Goal: Answer question/provide support: Share knowledge or assist other users

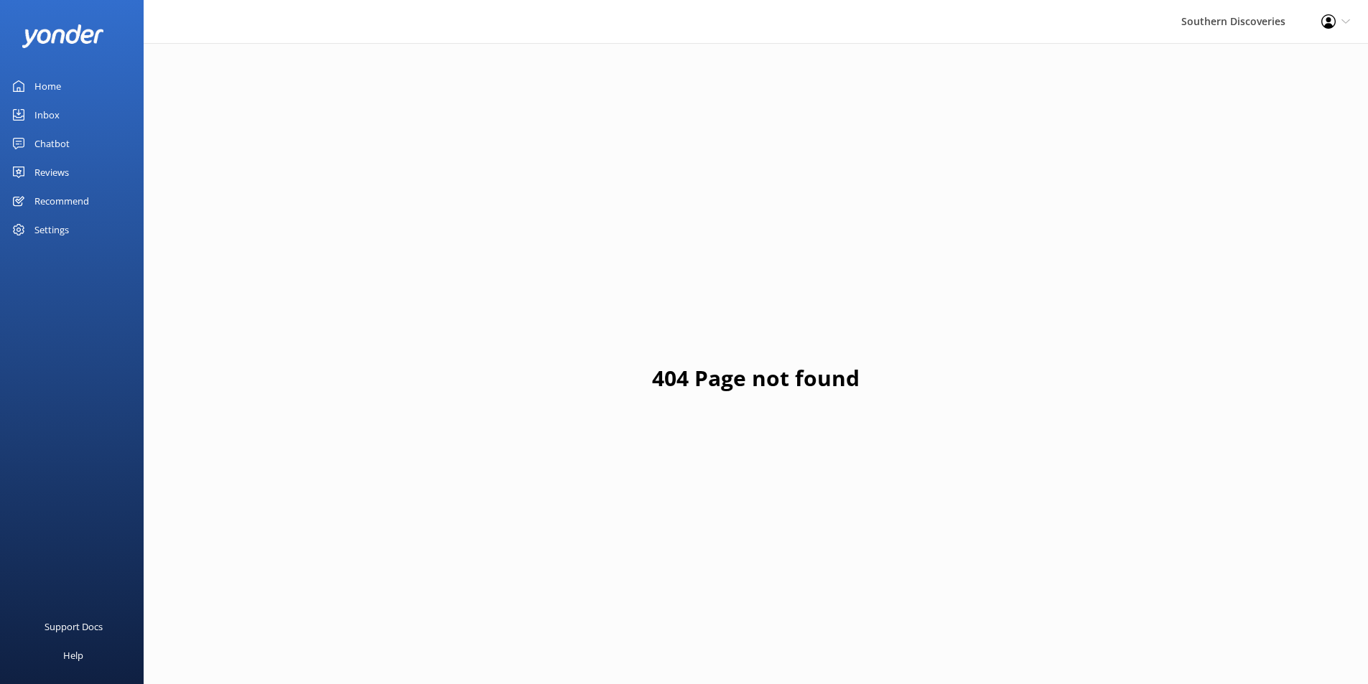
click at [47, 90] on div "Home" at bounding box center [47, 86] width 27 height 29
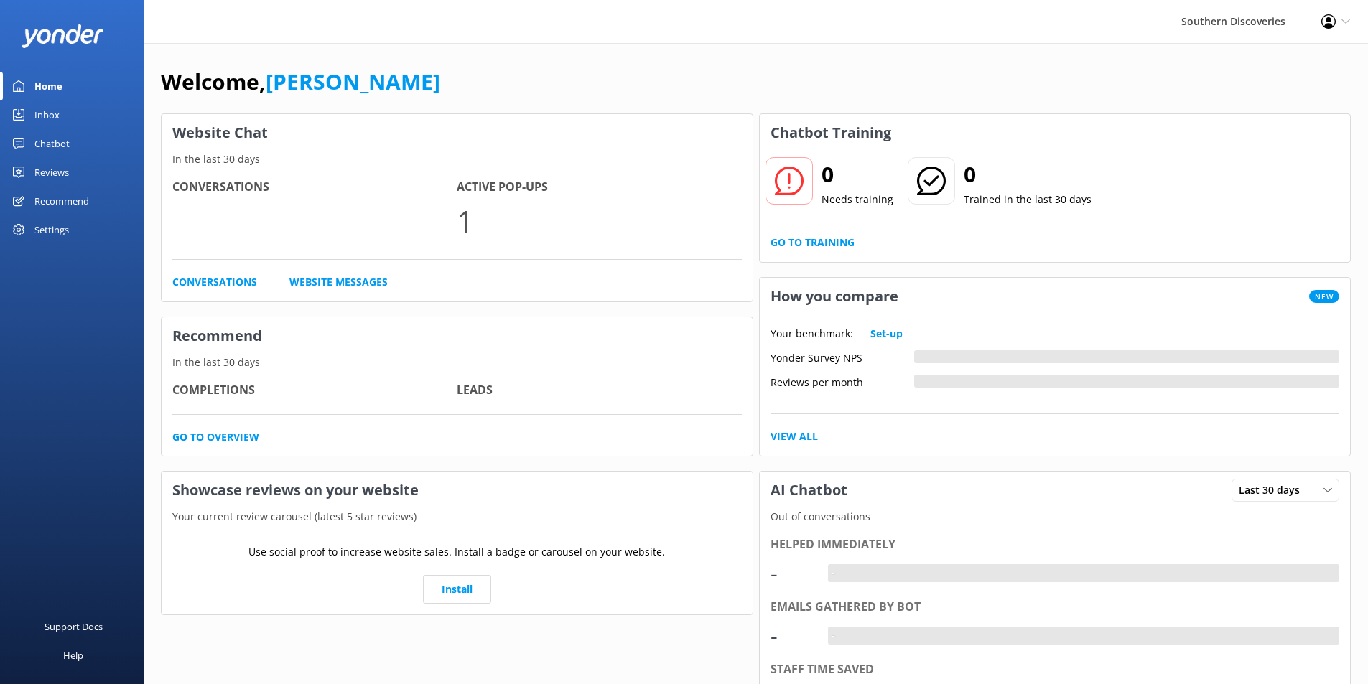
click at [49, 113] on div "Inbox" at bounding box center [46, 114] width 25 height 29
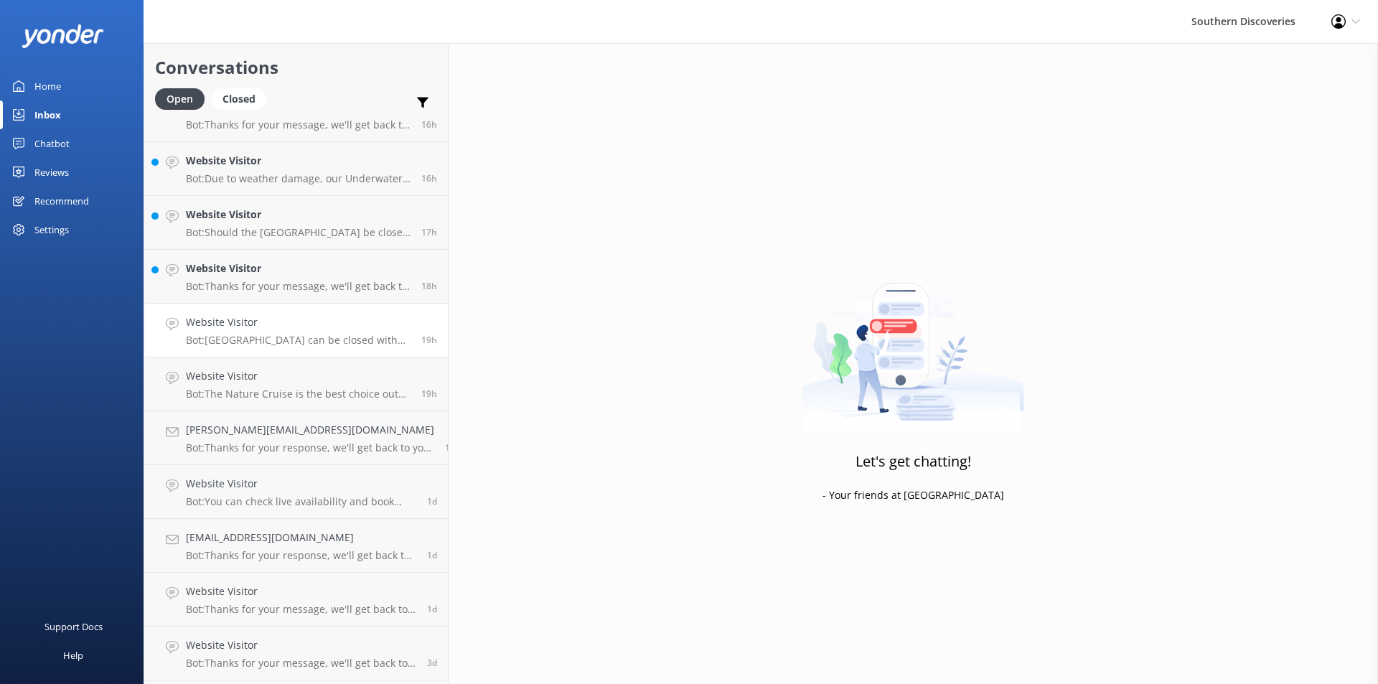
scroll to position [1319, 0]
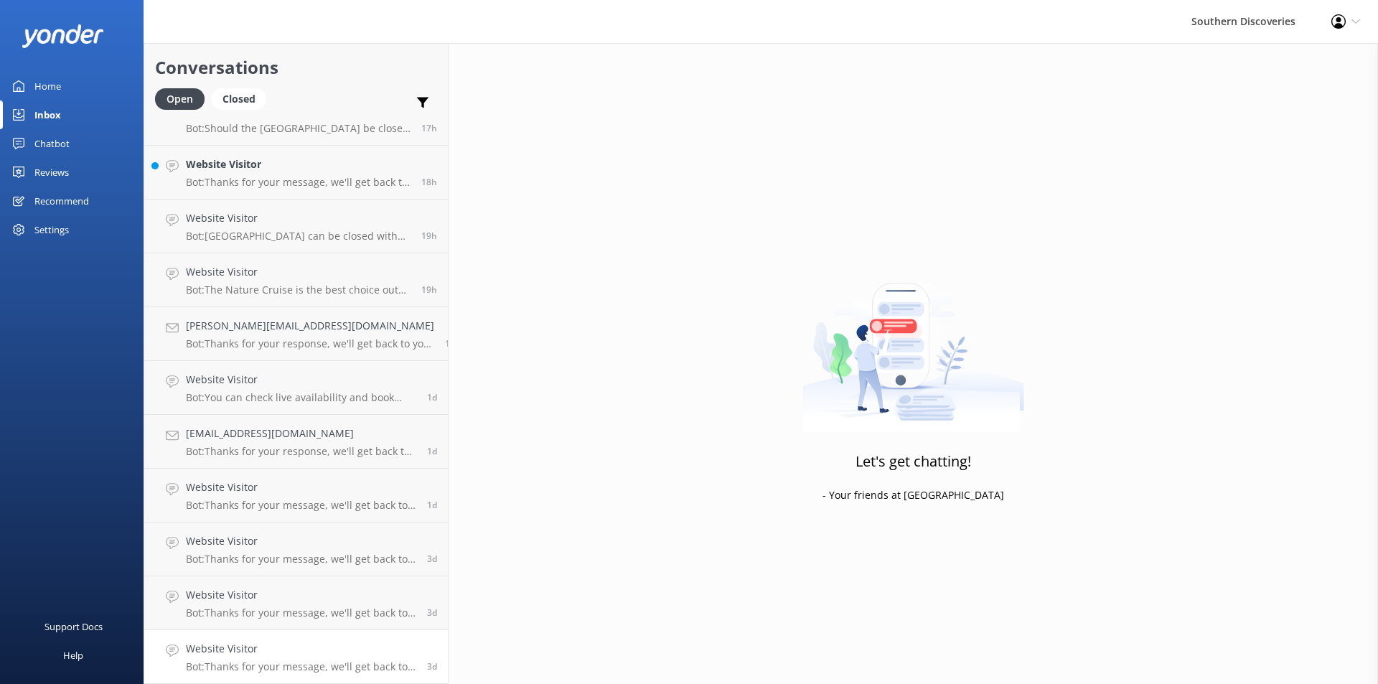
click at [350, 648] on h4 "Website Visitor" at bounding box center [301, 649] width 230 height 16
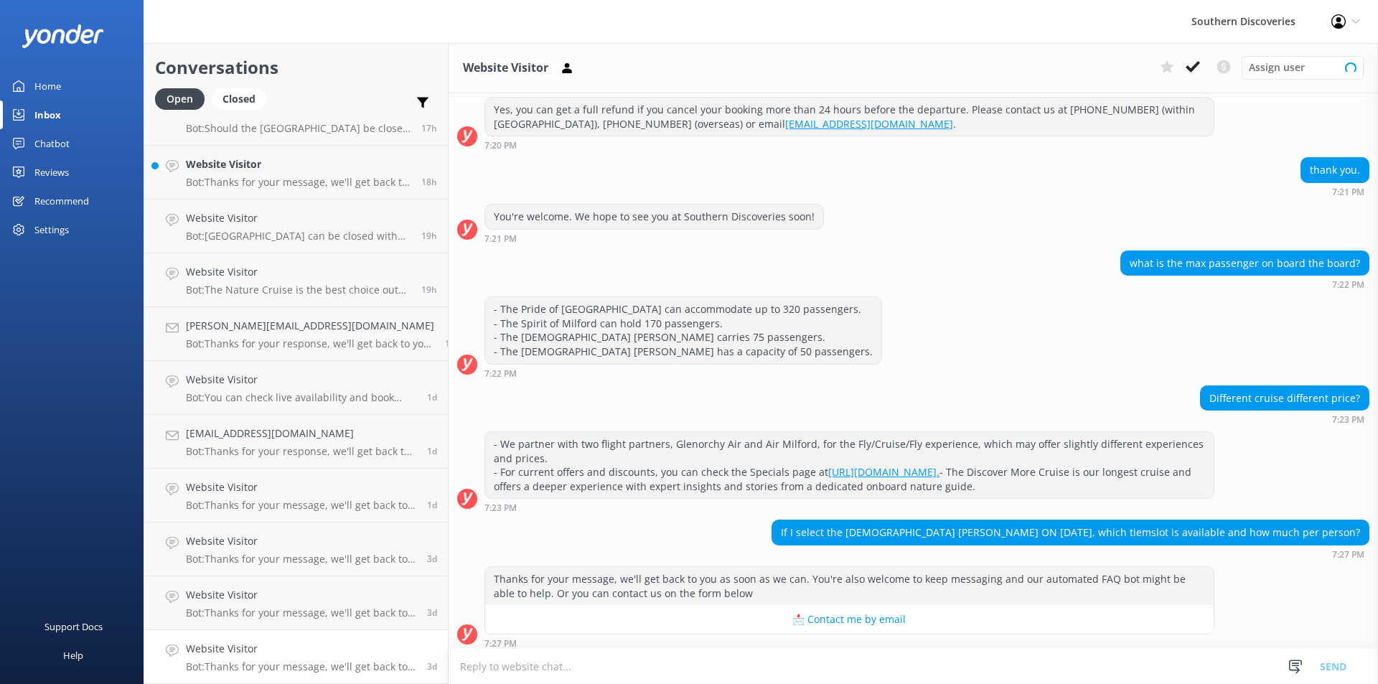
scroll to position [179, 0]
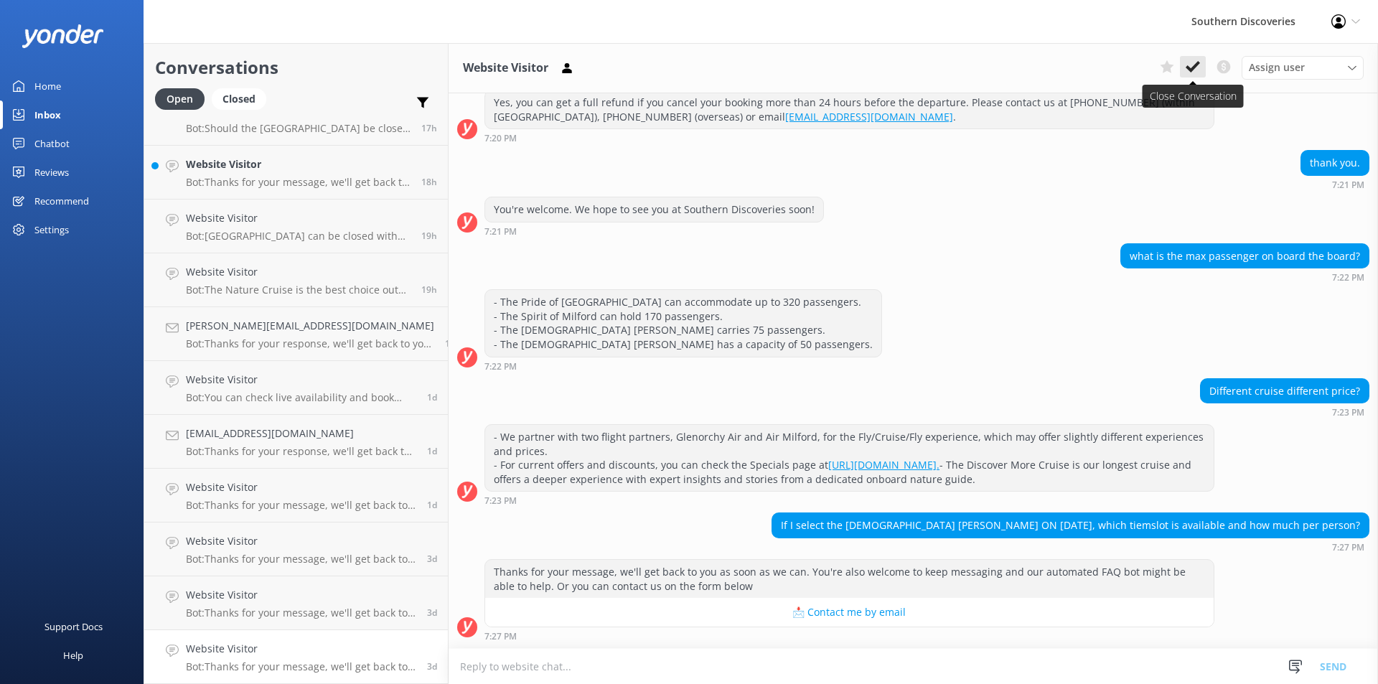
click at [1189, 70] on use at bounding box center [1193, 66] width 14 height 11
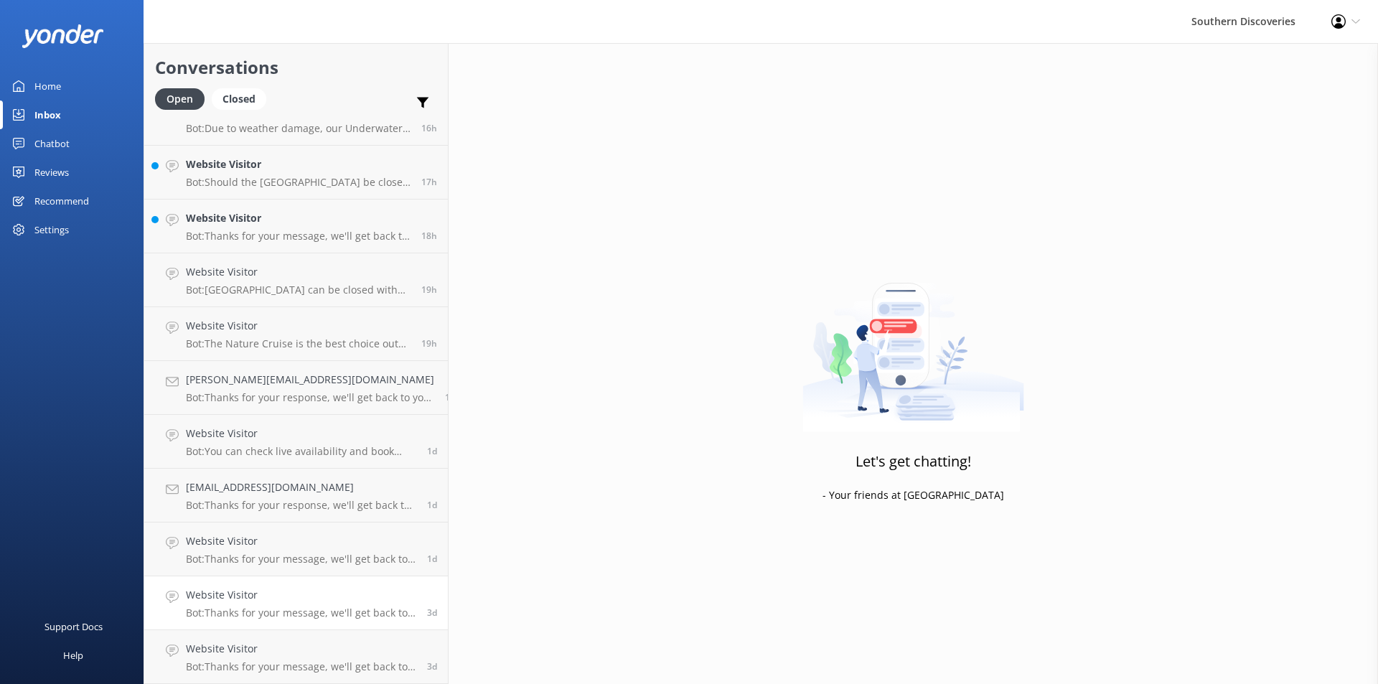
scroll to position [1265, 0]
click at [291, 648] on h4 "Website Visitor" at bounding box center [301, 649] width 230 height 16
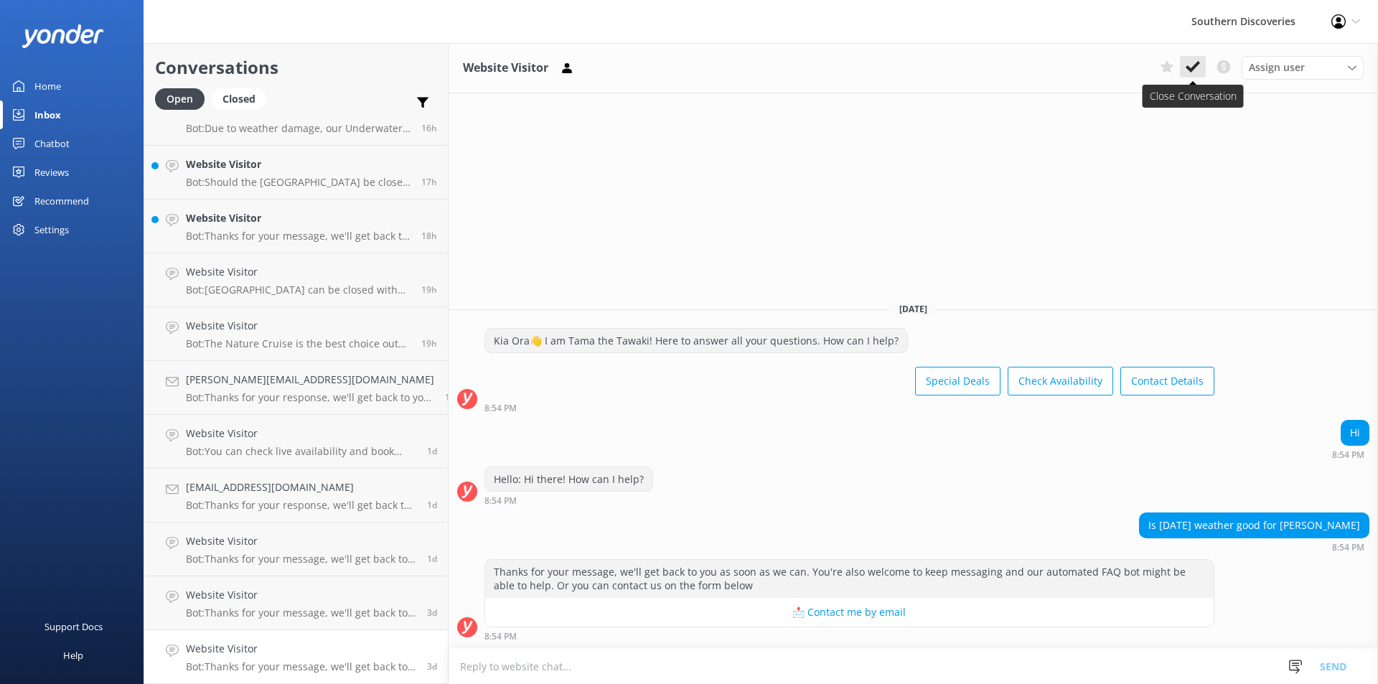
click at [1185, 70] on button at bounding box center [1193, 67] width 26 height 22
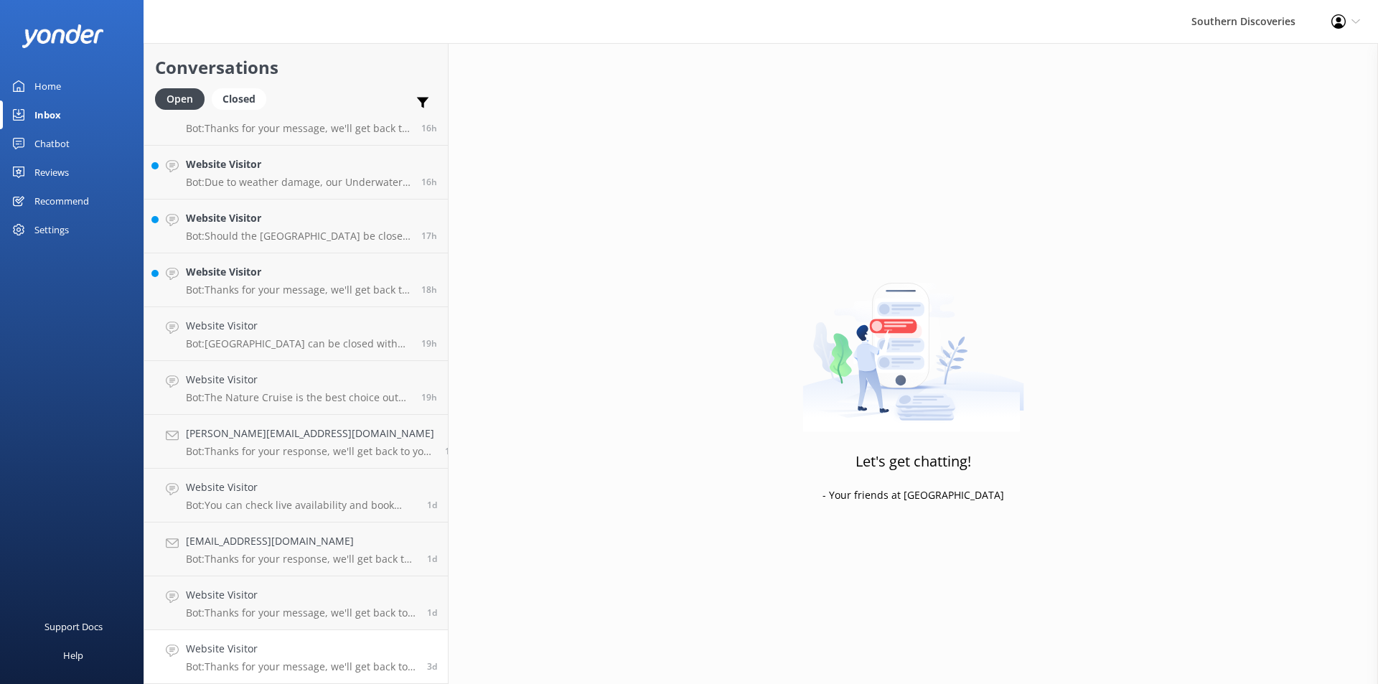
scroll to position [1211, 0]
click at [259, 650] on h4 "Website Visitor" at bounding box center [301, 649] width 230 height 16
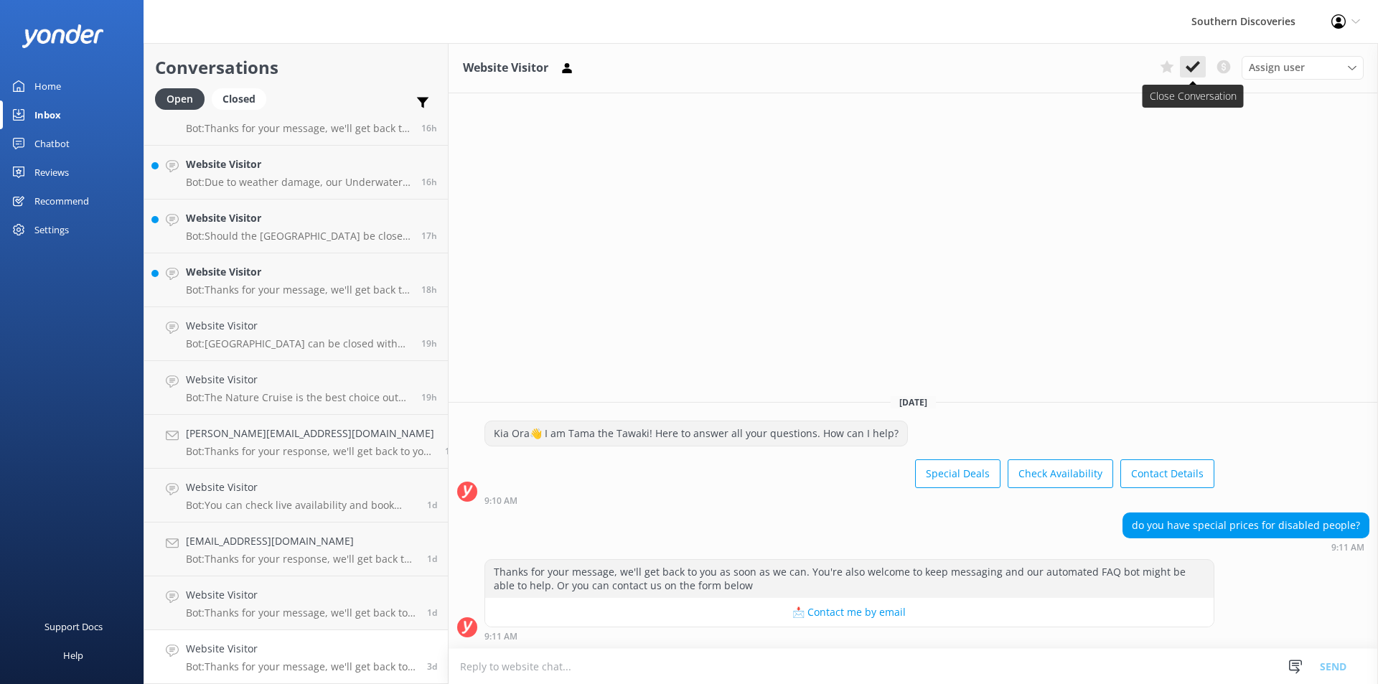
click at [1187, 64] on icon at bounding box center [1193, 67] width 14 height 14
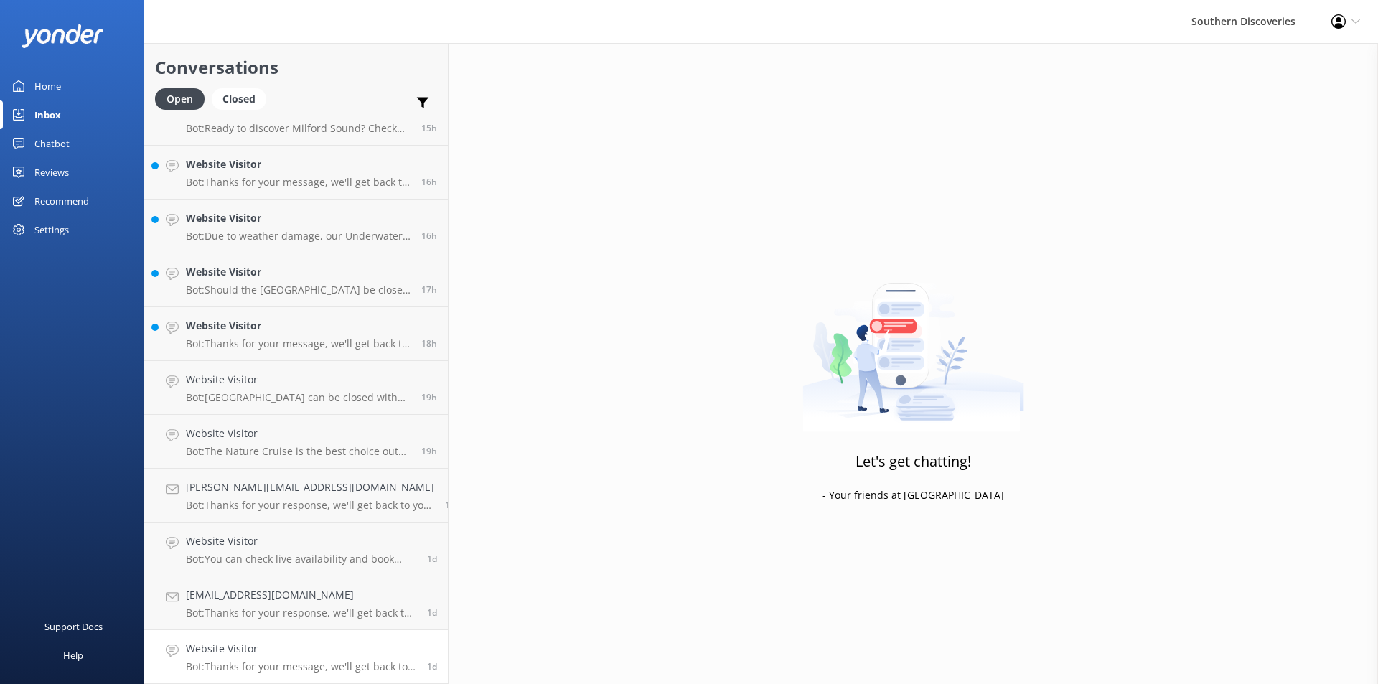
scroll to position [1157, 0]
click at [293, 653] on h4 "Website Visitor" at bounding box center [301, 649] width 230 height 16
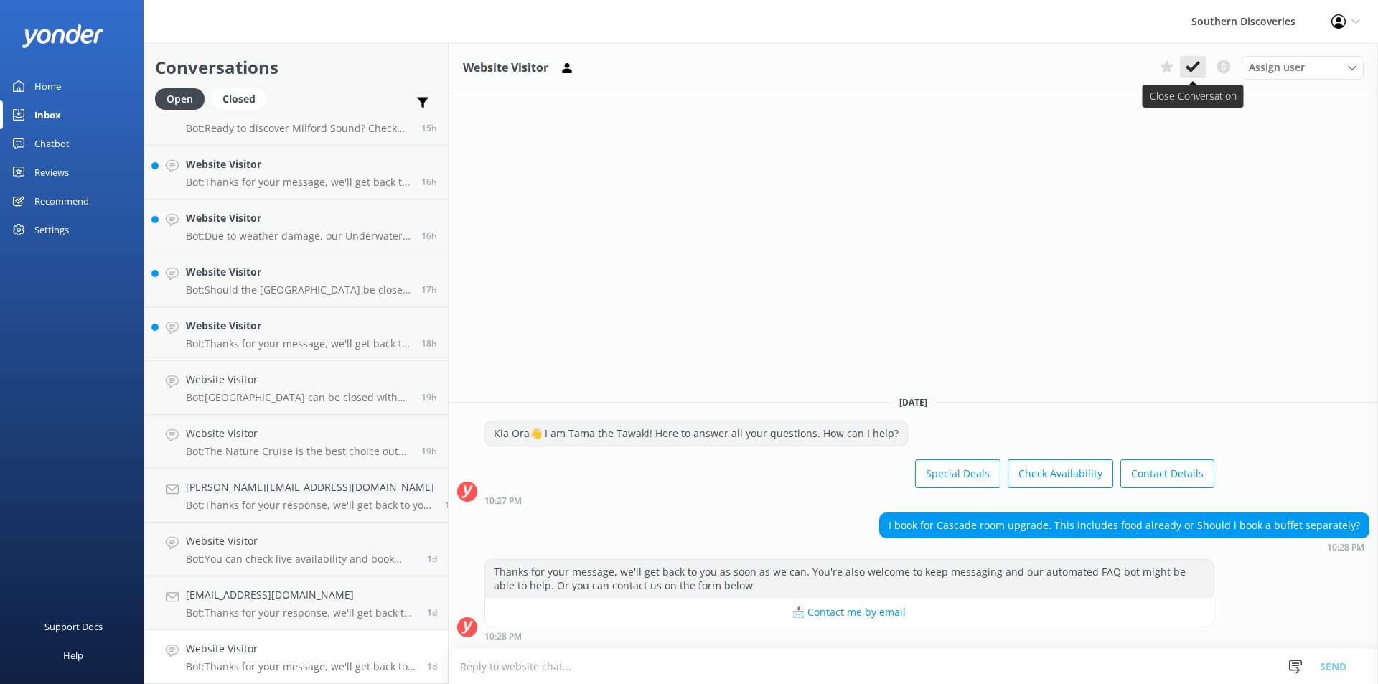
click at [1201, 71] on button at bounding box center [1193, 67] width 26 height 22
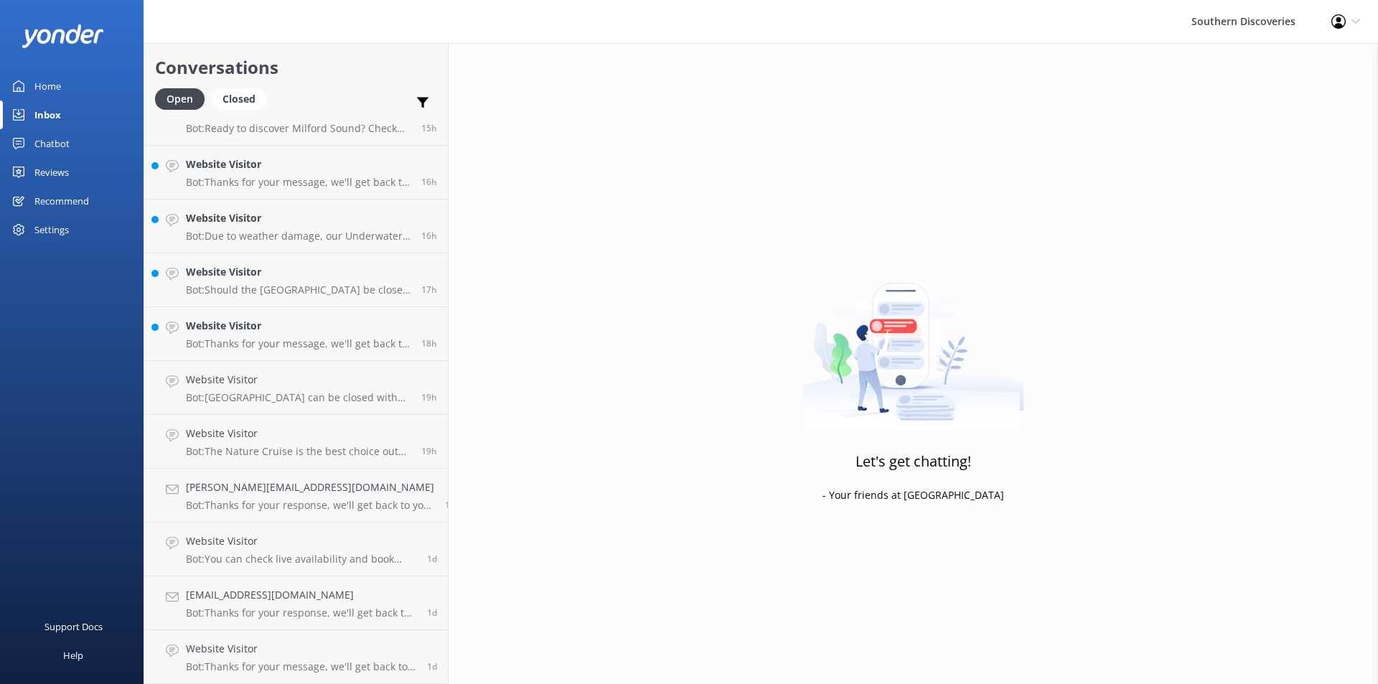
scroll to position [1103, 0]
click at [220, 650] on h4 "[EMAIL_ADDRESS][DOMAIN_NAME]" at bounding box center [301, 649] width 230 height 16
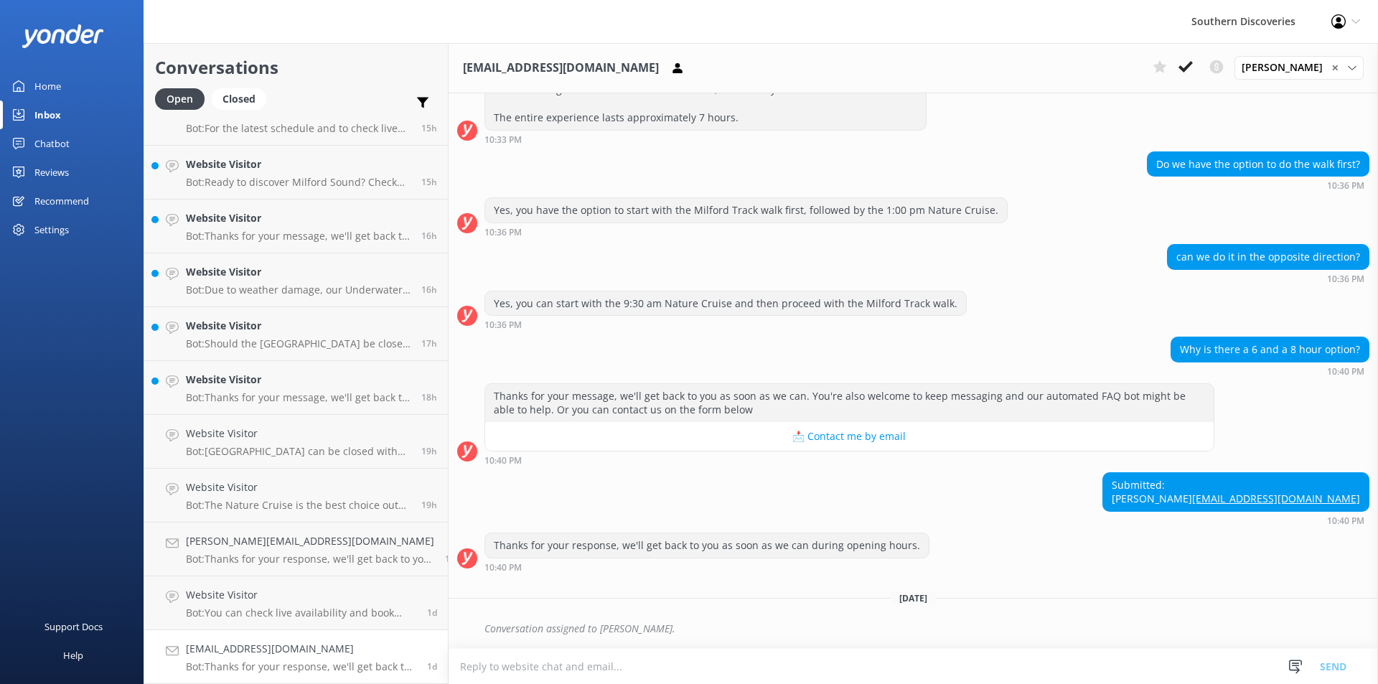
scroll to position [248, 0]
click at [772, 476] on div "Submitted: Kylie [EMAIL_ADDRESS][DOMAIN_NAME] 10:40 PM" at bounding box center [914, 498] width 930 height 53
click at [1012, 497] on div "Submitted: Kylie [EMAIL_ADDRESS][DOMAIN_NAME] 10:40 PM" at bounding box center [914, 498] width 930 height 53
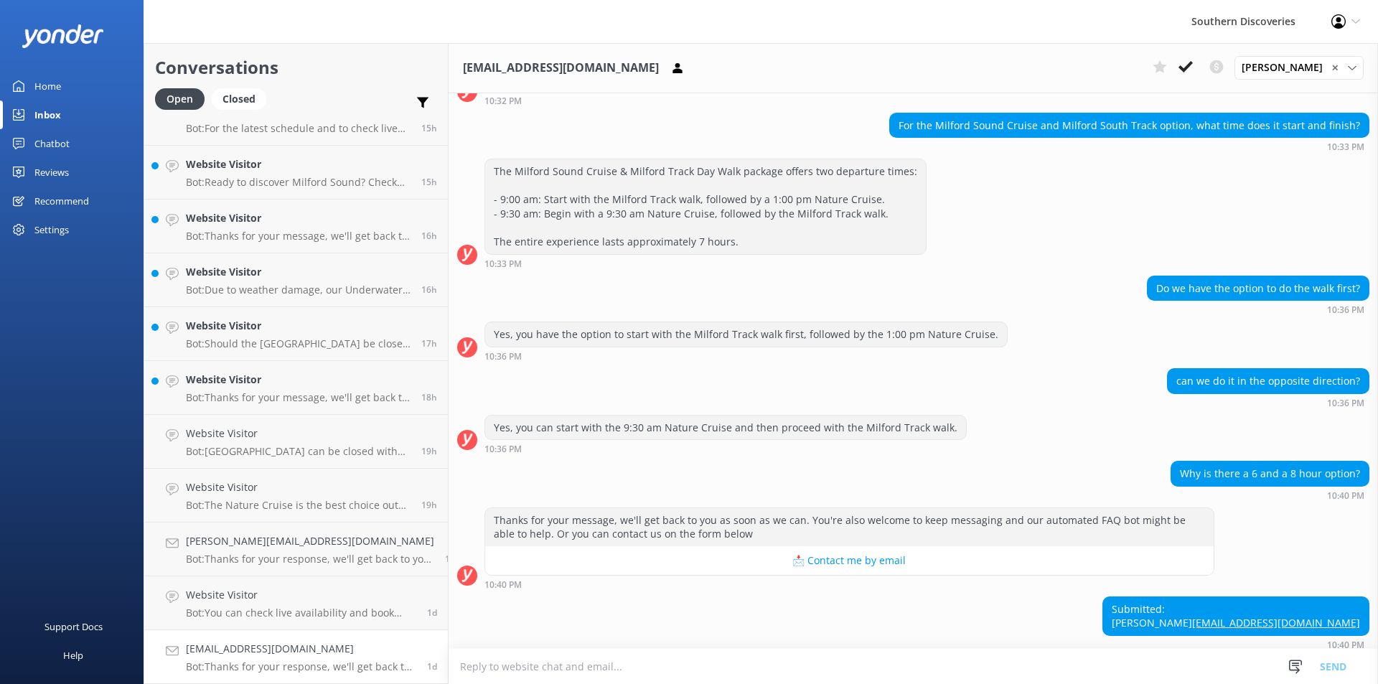
scroll to position [105, 0]
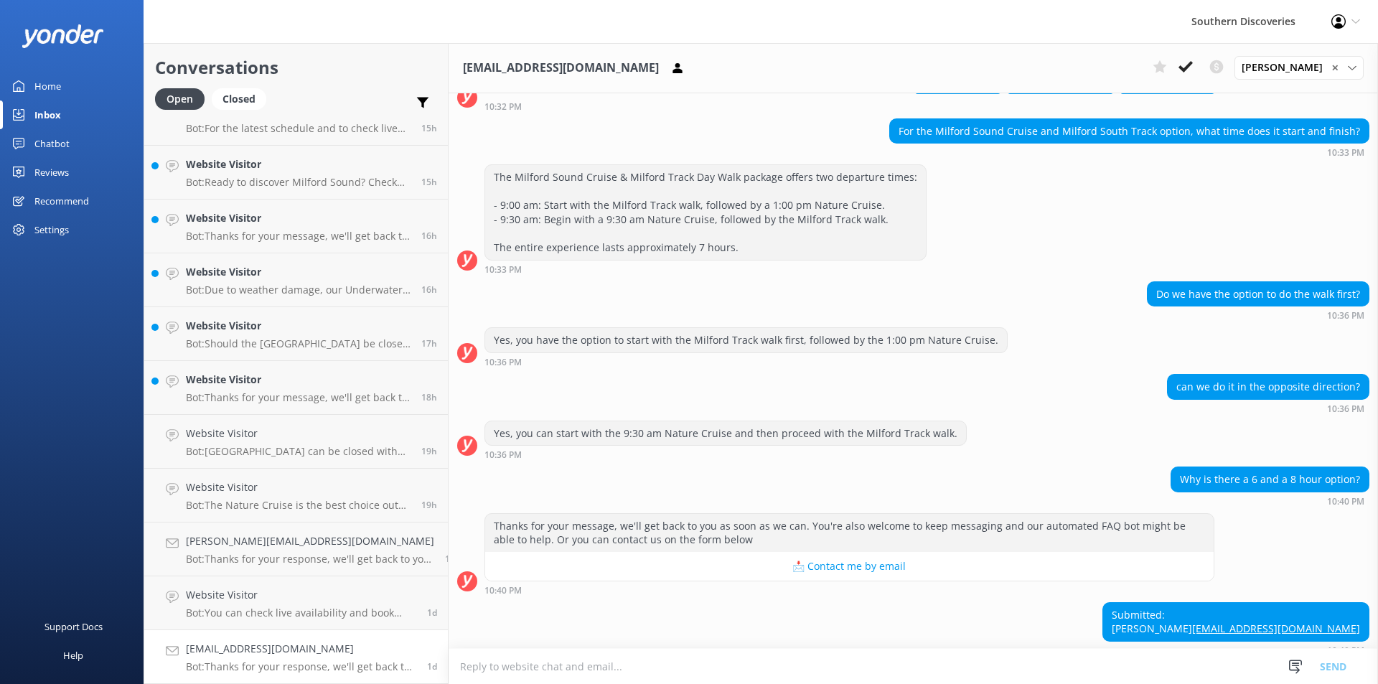
click at [730, 302] on div "Do we have the option to do the walk first? 10:36 PM" at bounding box center [914, 300] width 930 height 39
drag, startPoint x: 643, startPoint y: 257, endPoint x: 719, endPoint y: 258, distance: 76.1
click at [719, 258] on div "The Milford Sound Cruise & Milford Track Day Walk package offers two departure …" at bounding box center [705, 212] width 441 height 95
click at [720, 258] on div "The Milford Sound Cruise & Milford Track Day Walk package offers two departure …" at bounding box center [705, 212] width 441 height 95
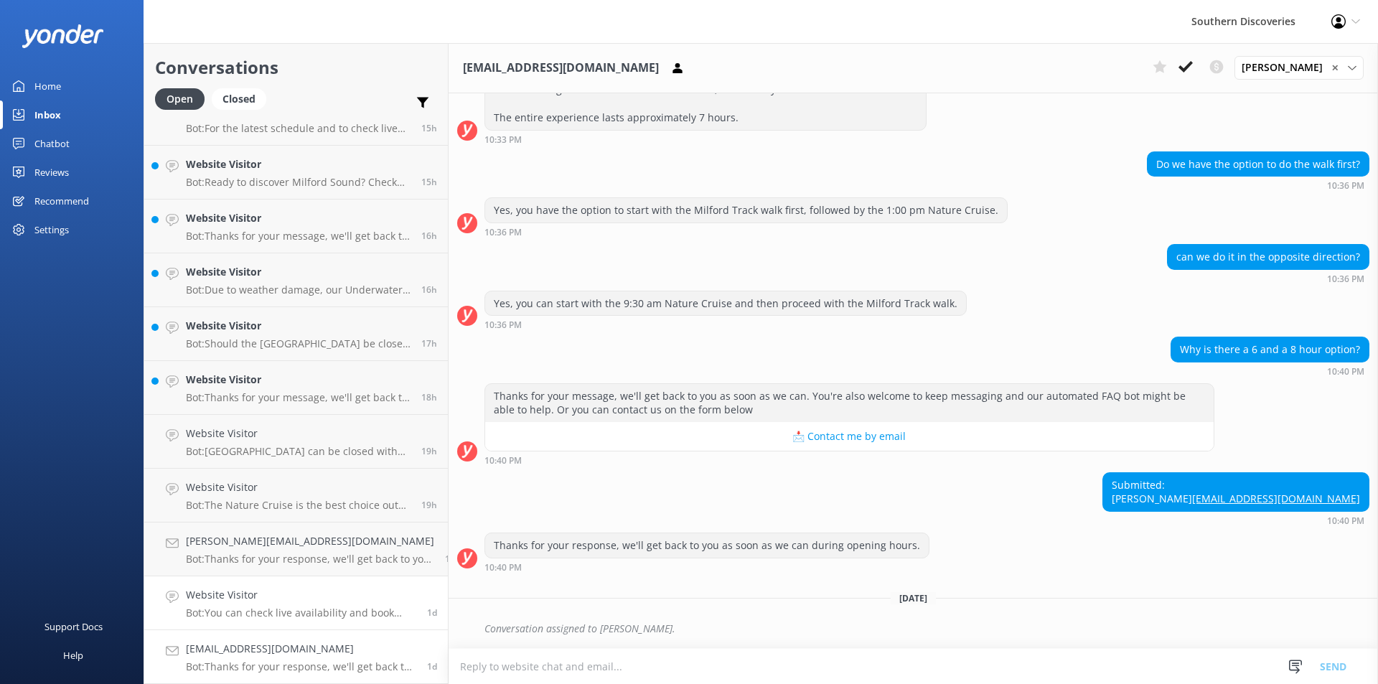
click at [288, 607] on p "Bot: You can check live availability and book your Milford Sound adventure on o…" at bounding box center [301, 613] width 230 height 13
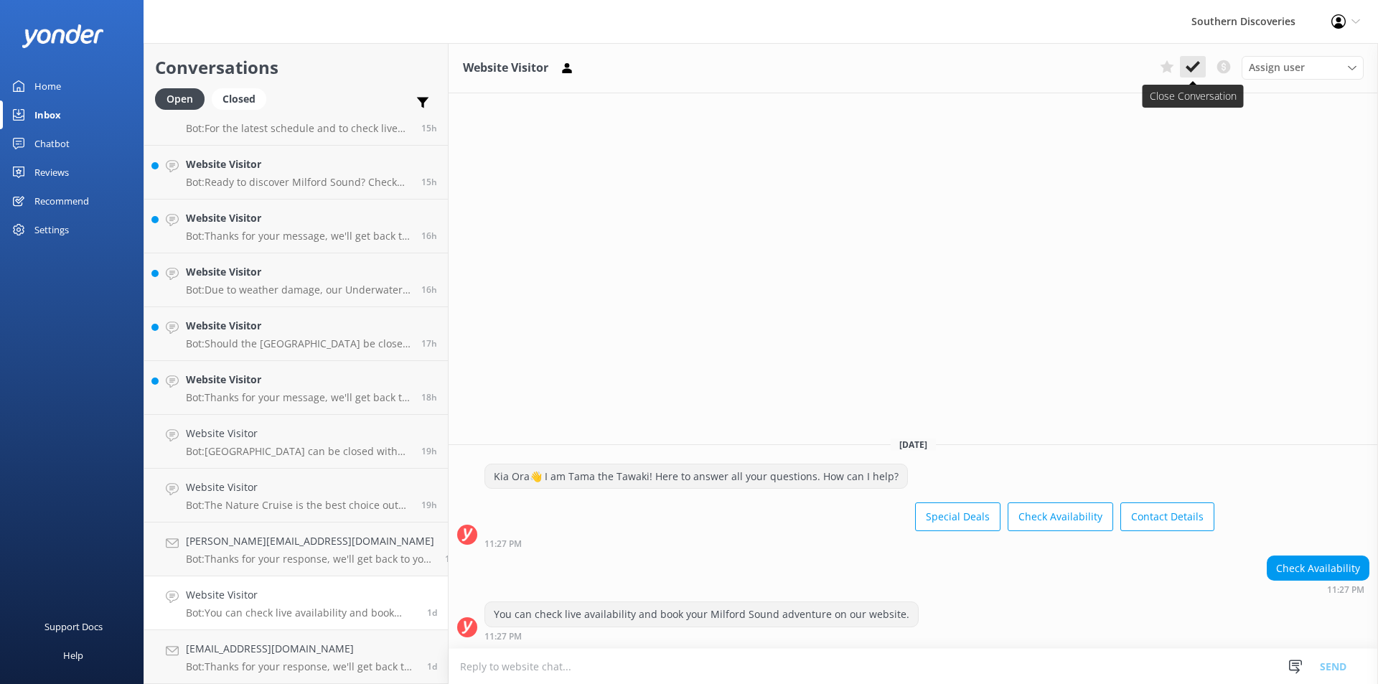
click at [1194, 70] on use at bounding box center [1193, 66] width 14 height 11
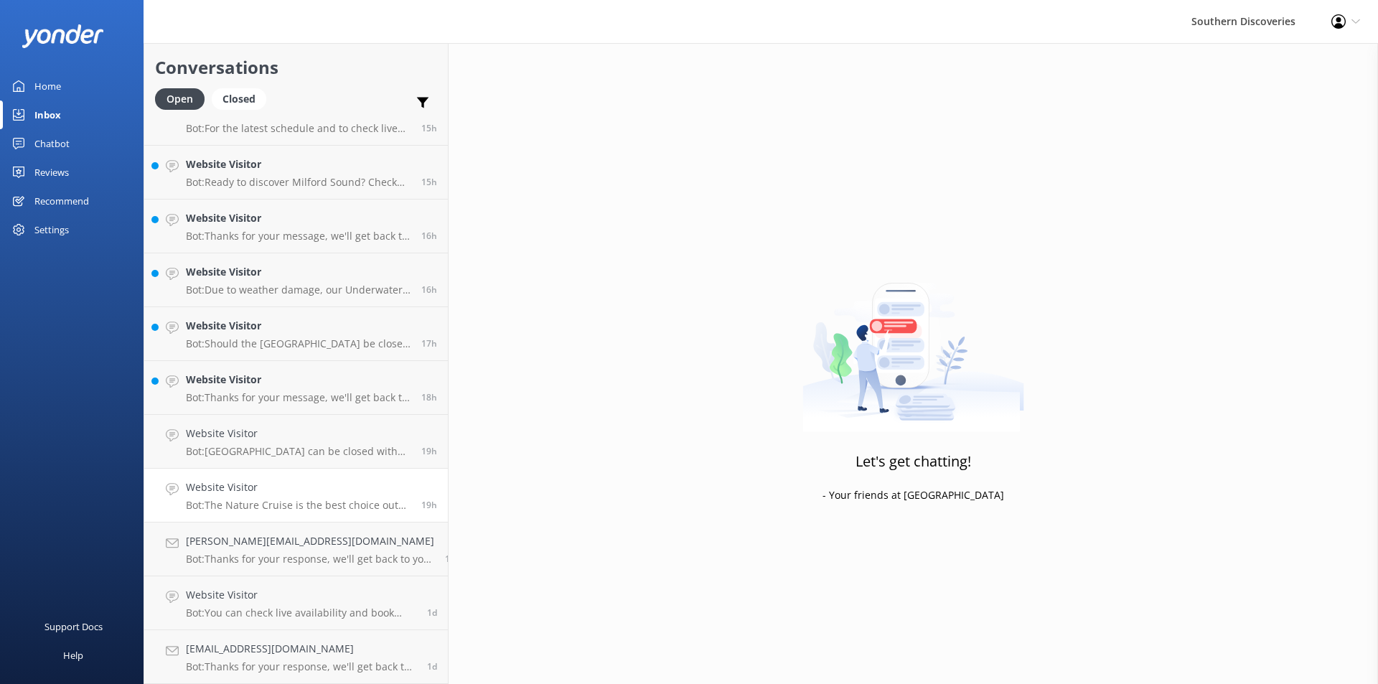
scroll to position [1050, 0]
click at [243, 597] on h4 "[PERSON_NAME][EMAIL_ADDRESS][DOMAIN_NAME]" at bounding box center [310, 595] width 248 height 16
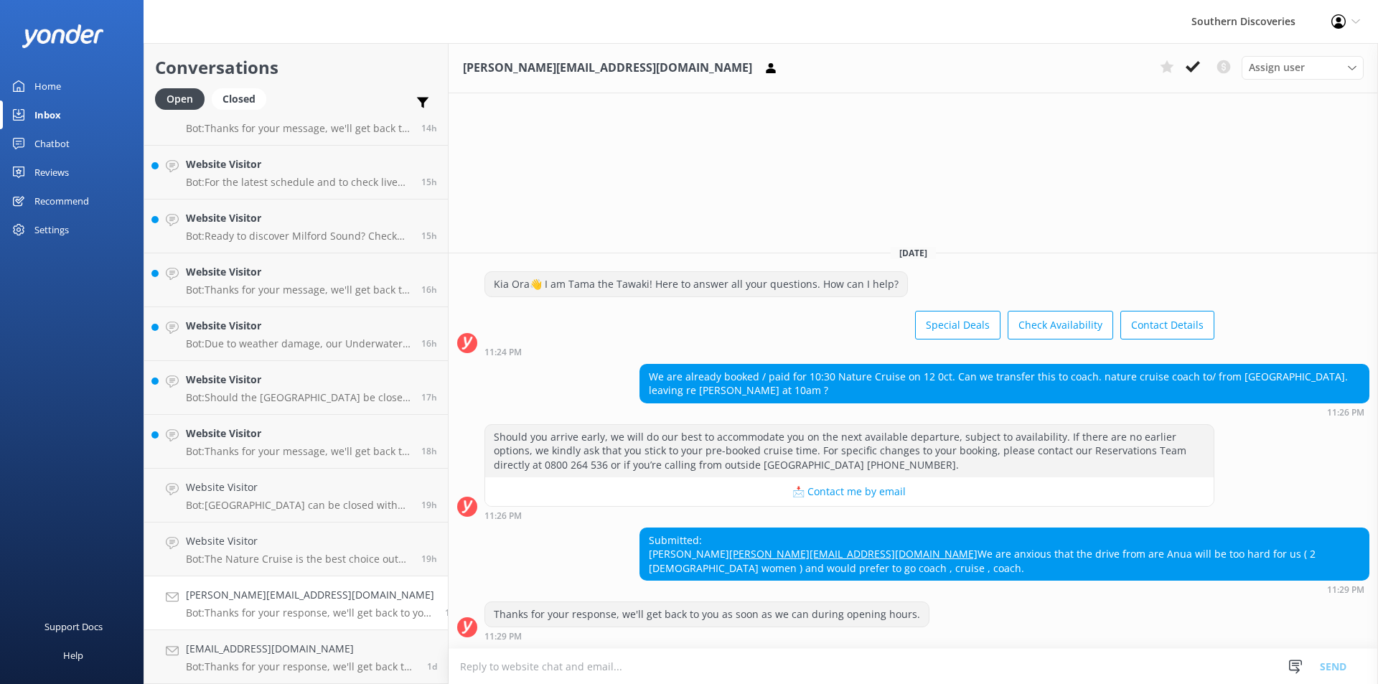
click at [603, 549] on div "Submitted: [PERSON_NAME] [PERSON_NAME][EMAIL_ADDRESS][DOMAIN_NAME] We are anxio…" at bounding box center [914, 561] width 930 height 67
click at [527, 528] on div "Submitted: [PERSON_NAME] [PERSON_NAME][EMAIL_ADDRESS][DOMAIN_NAME] We are anxio…" at bounding box center [914, 561] width 930 height 67
click at [307, 557] on p "Bot: The Nature Cruise is the best choice out there and we are the original Mil…" at bounding box center [298, 559] width 225 height 13
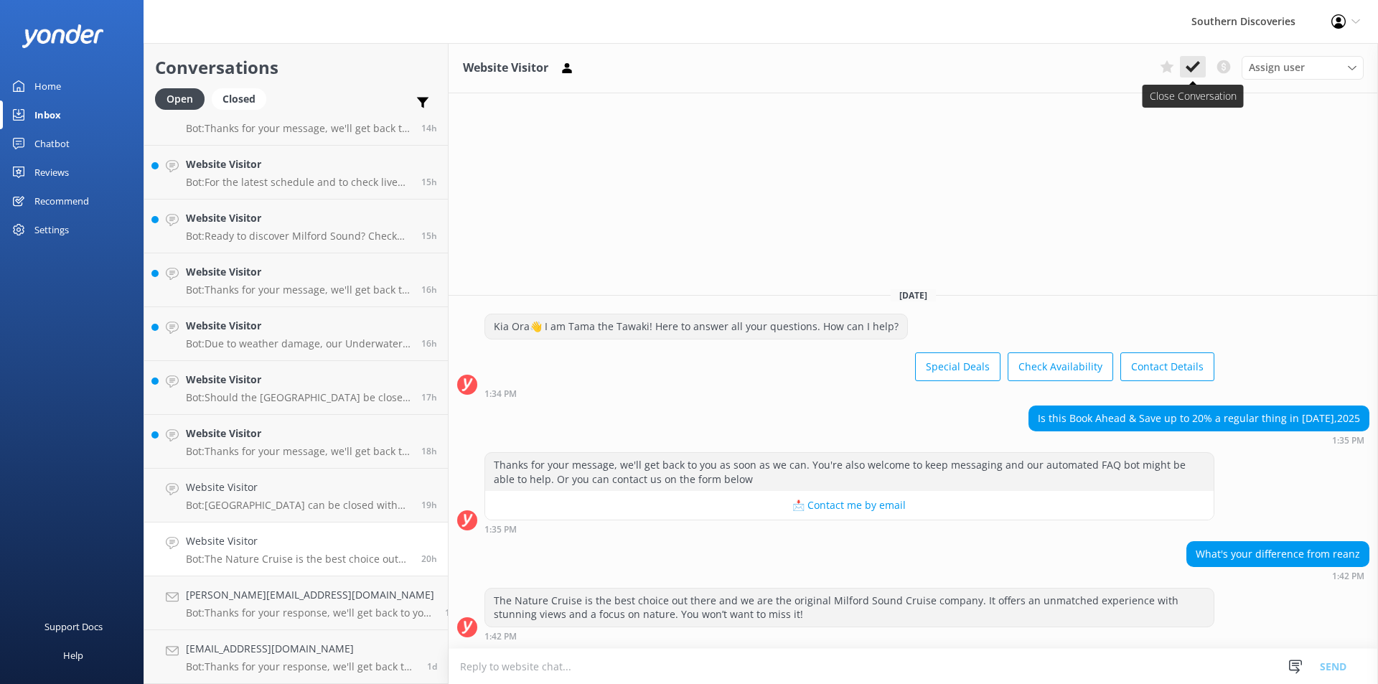
click at [1186, 61] on icon at bounding box center [1193, 67] width 14 height 14
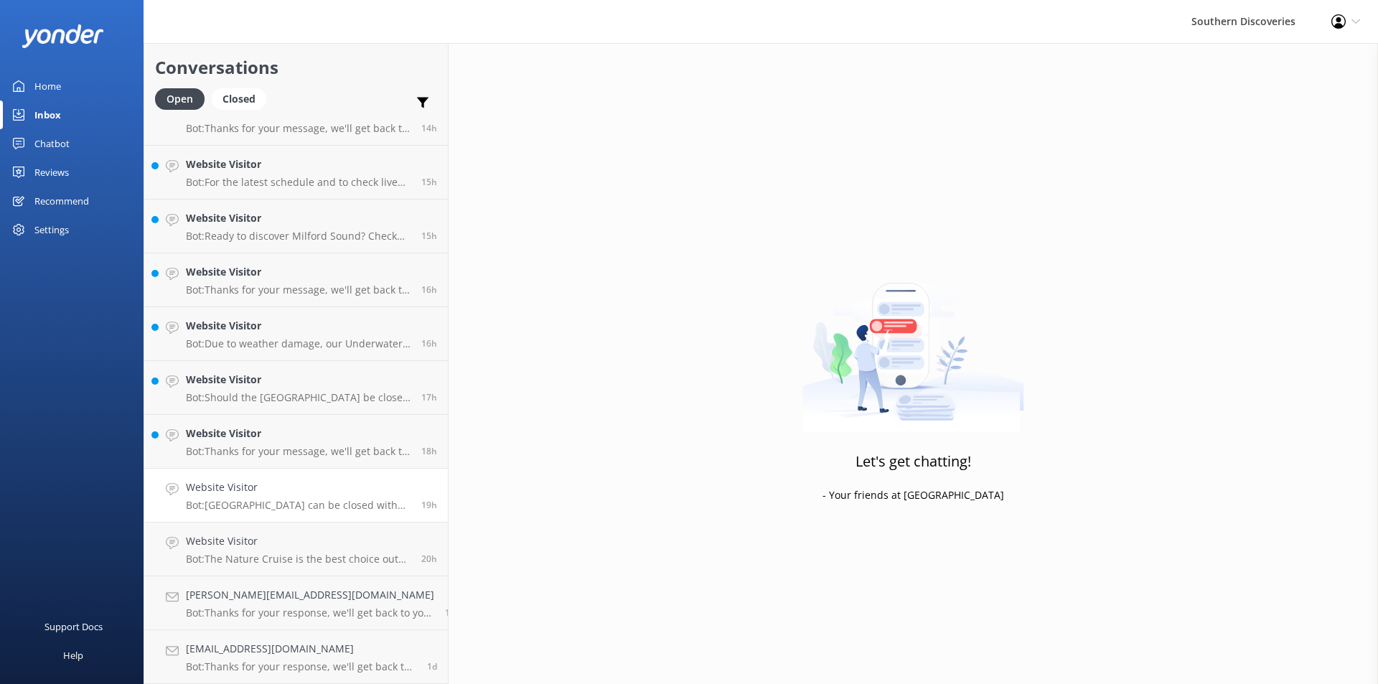
scroll to position [996, 0]
click at [331, 548] on h4 "Website Visitor" at bounding box center [298, 541] width 225 height 16
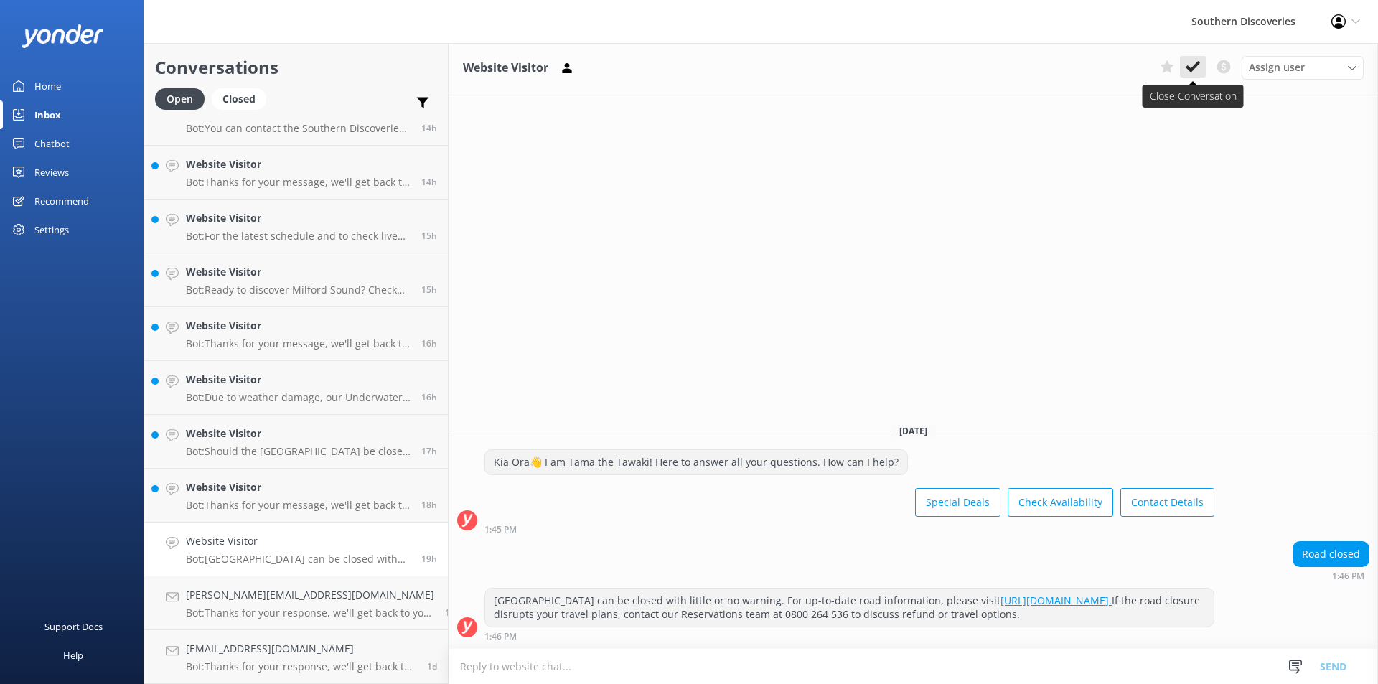
click at [1193, 64] on icon at bounding box center [1193, 67] width 14 height 14
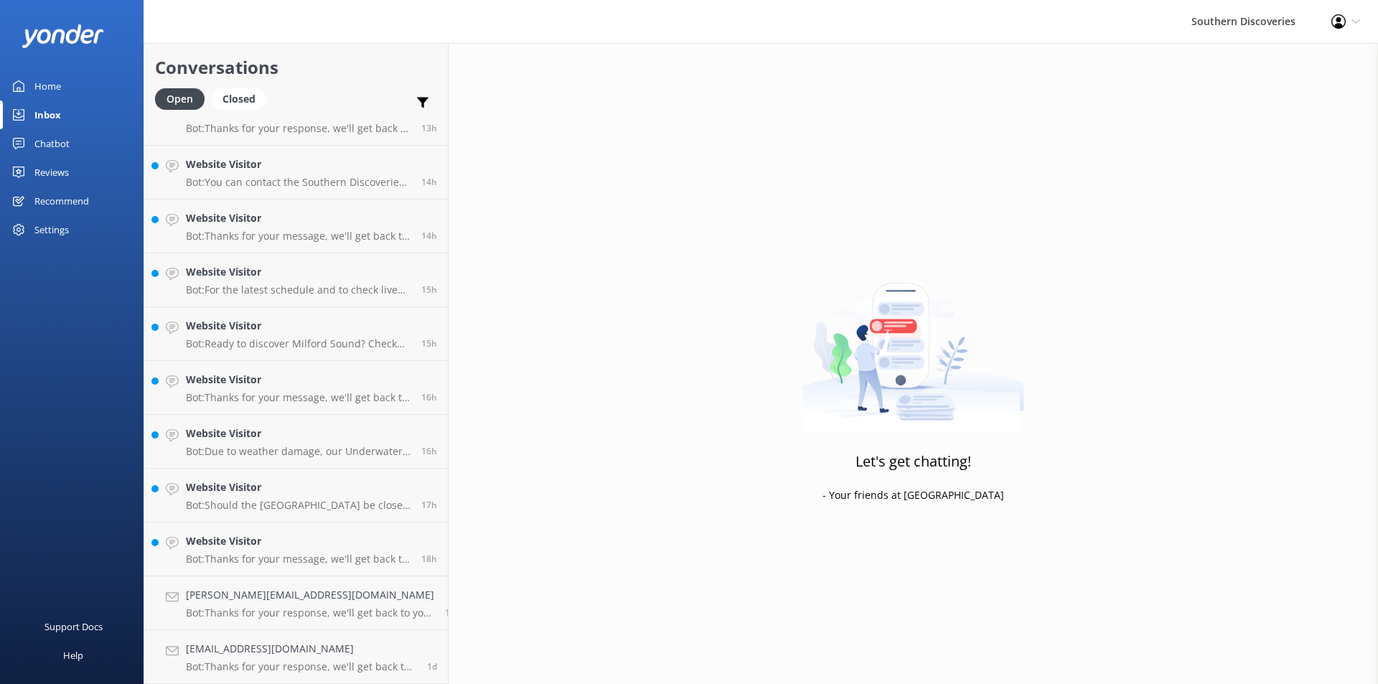
scroll to position [942, 0]
click at [265, 549] on h4 "Website Visitor" at bounding box center [298, 541] width 225 height 16
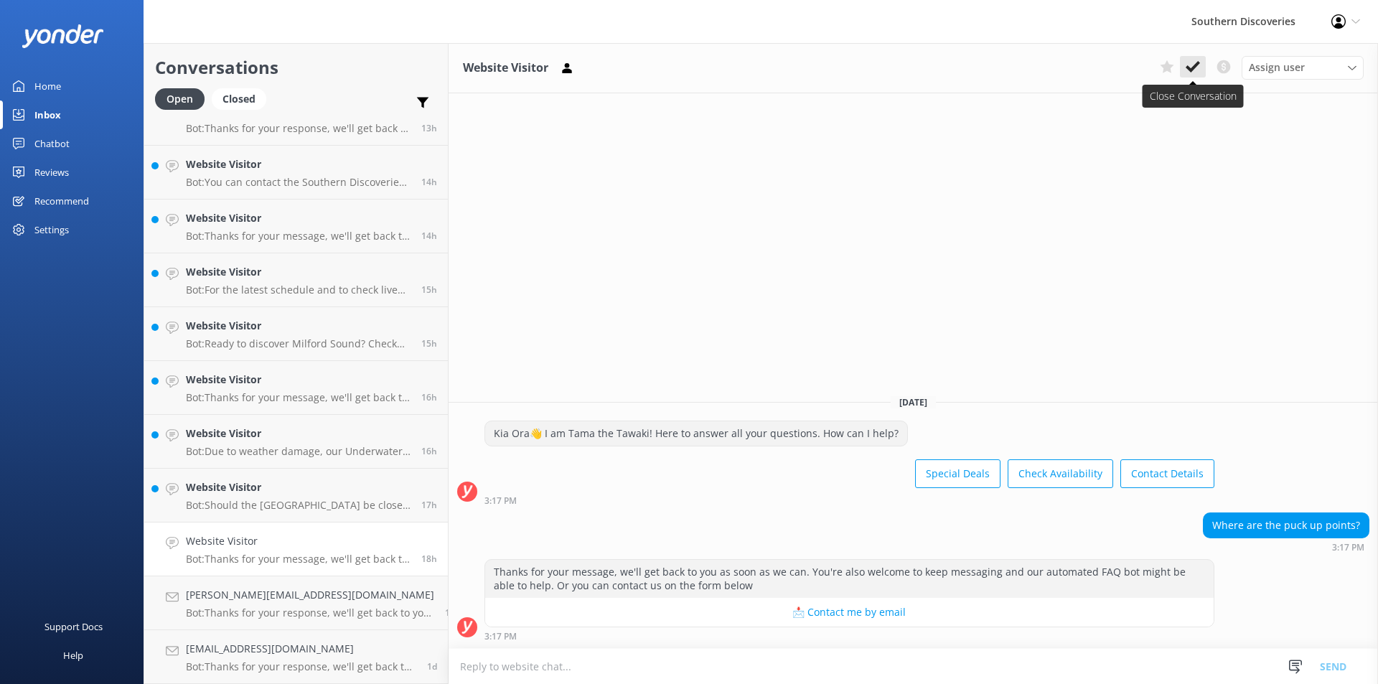
click at [1187, 74] on icon at bounding box center [1193, 67] width 14 height 14
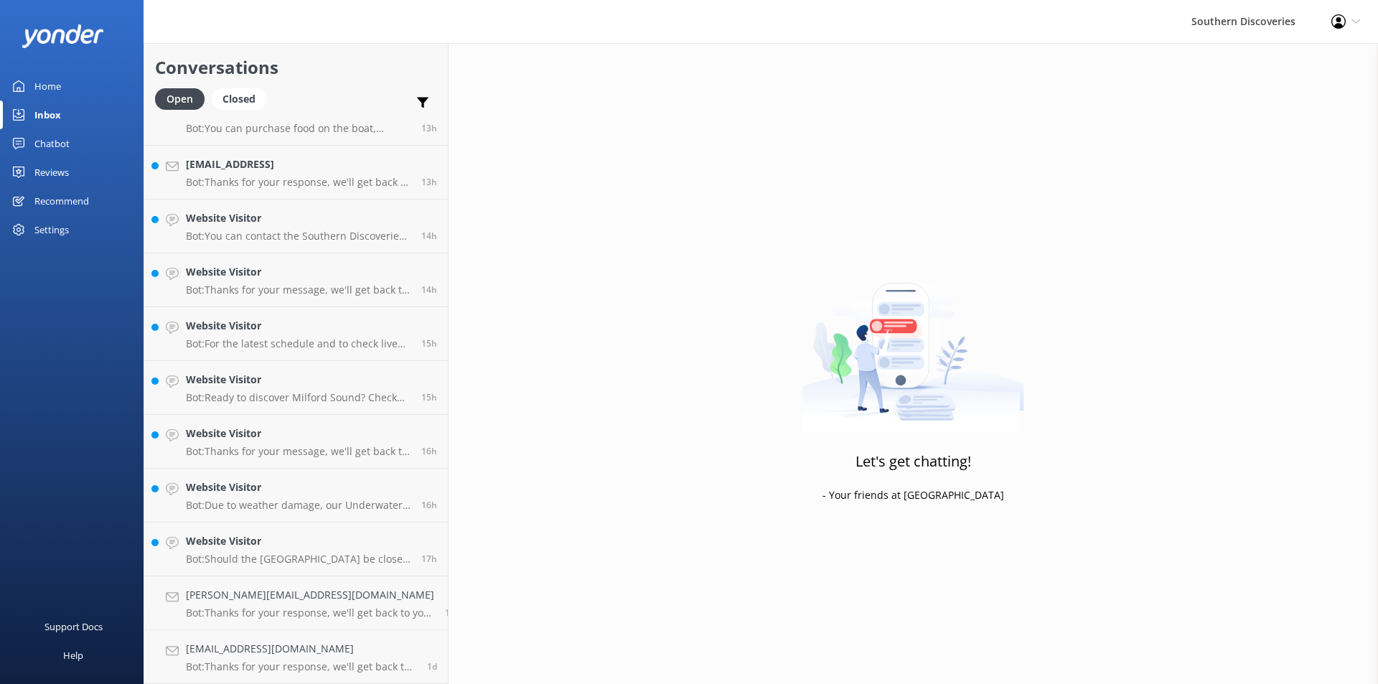
scroll to position [888, 0]
click at [251, 551] on div "Website Visitor Bot: Should the [GEOGRAPHIC_DATA] be closed on your day of trav…" at bounding box center [298, 549] width 225 height 32
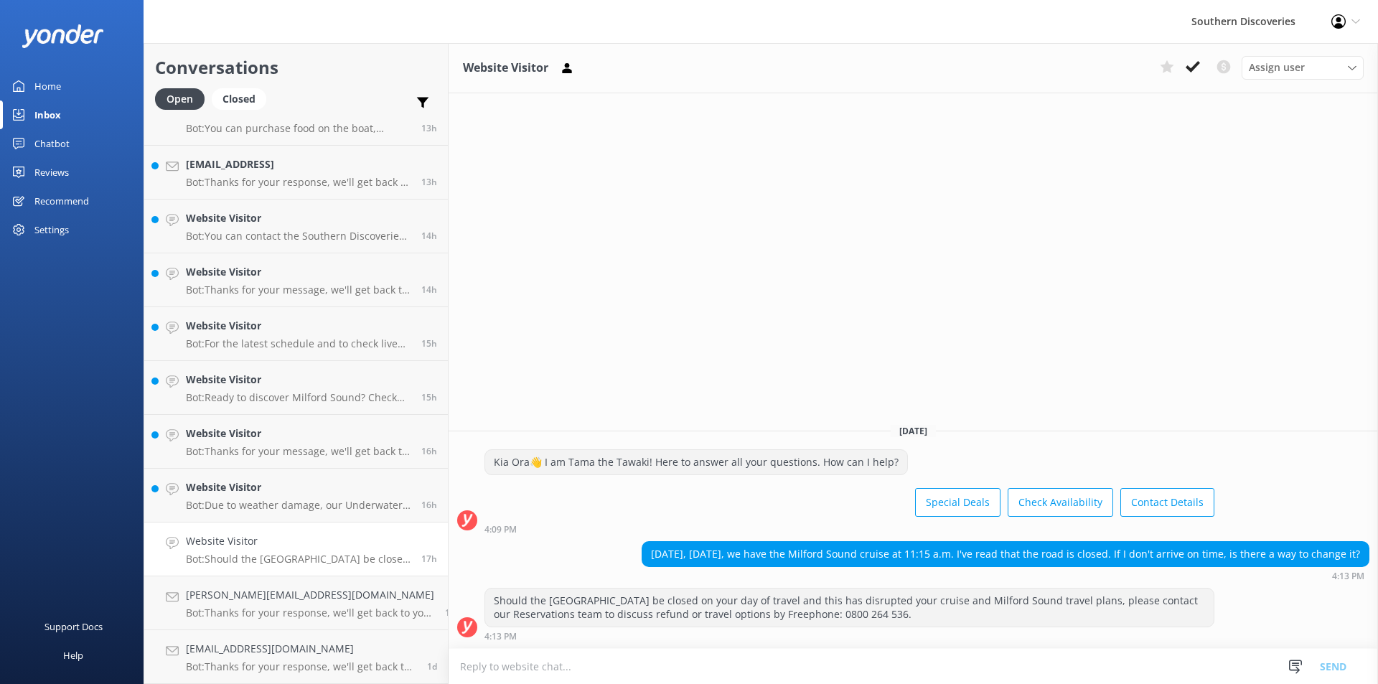
click at [908, 317] on div "Website Visitor Assign user [PERSON_NAME] [PERSON_NAME] [PERSON_NAME] [PERSON_N…" at bounding box center [914, 363] width 930 height 641
click at [1200, 66] on icon at bounding box center [1193, 67] width 14 height 14
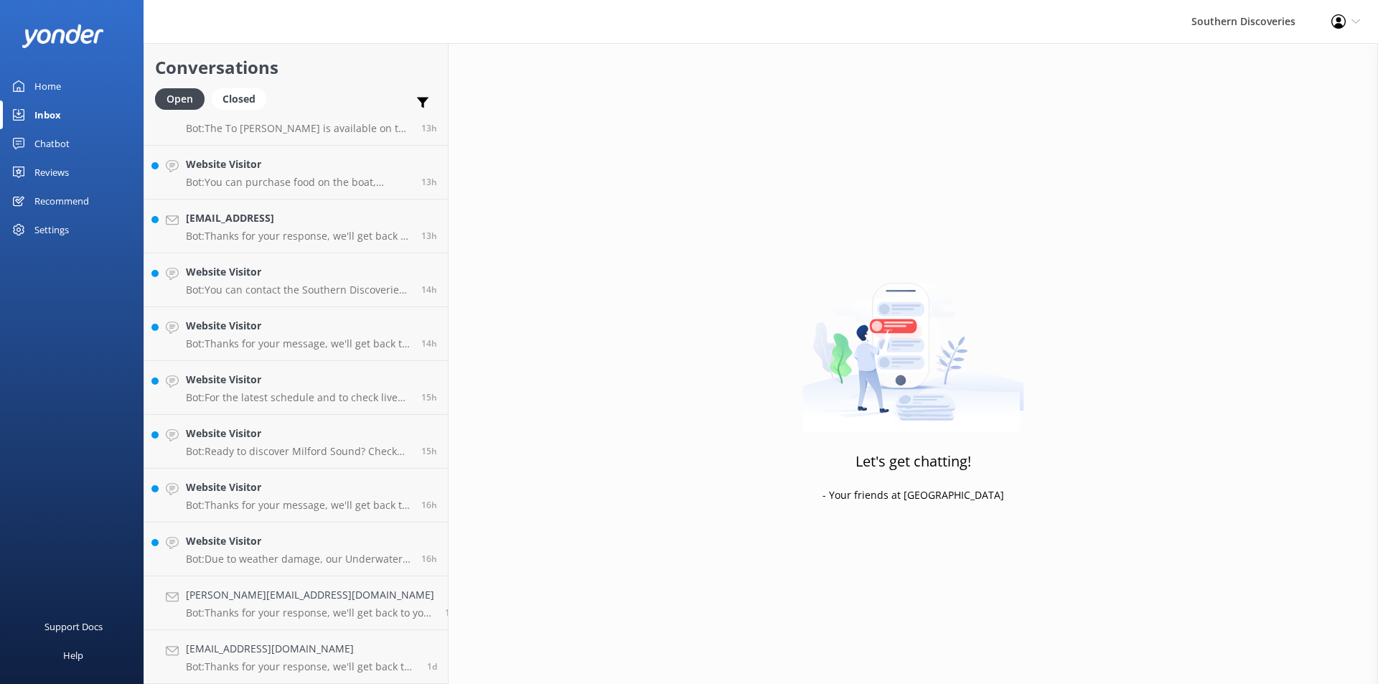
scroll to position [834, 0]
click at [346, 555] on p "Bot: Due to weather damage, our Underwater Observatory and Kayak Shed are tempo…" at bounding box center [298, 559] width 225 height 13
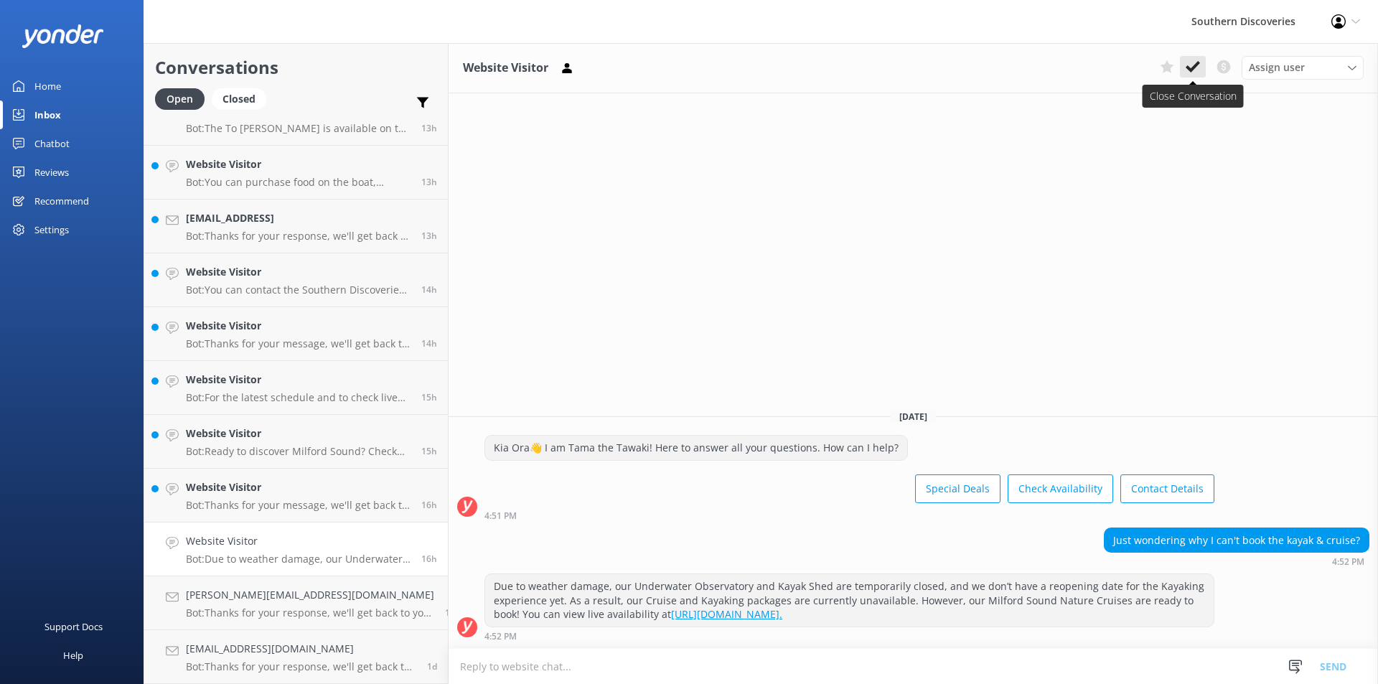
click at [1191, 58] on button at bounding box center [1193, 67] width 26 height 22
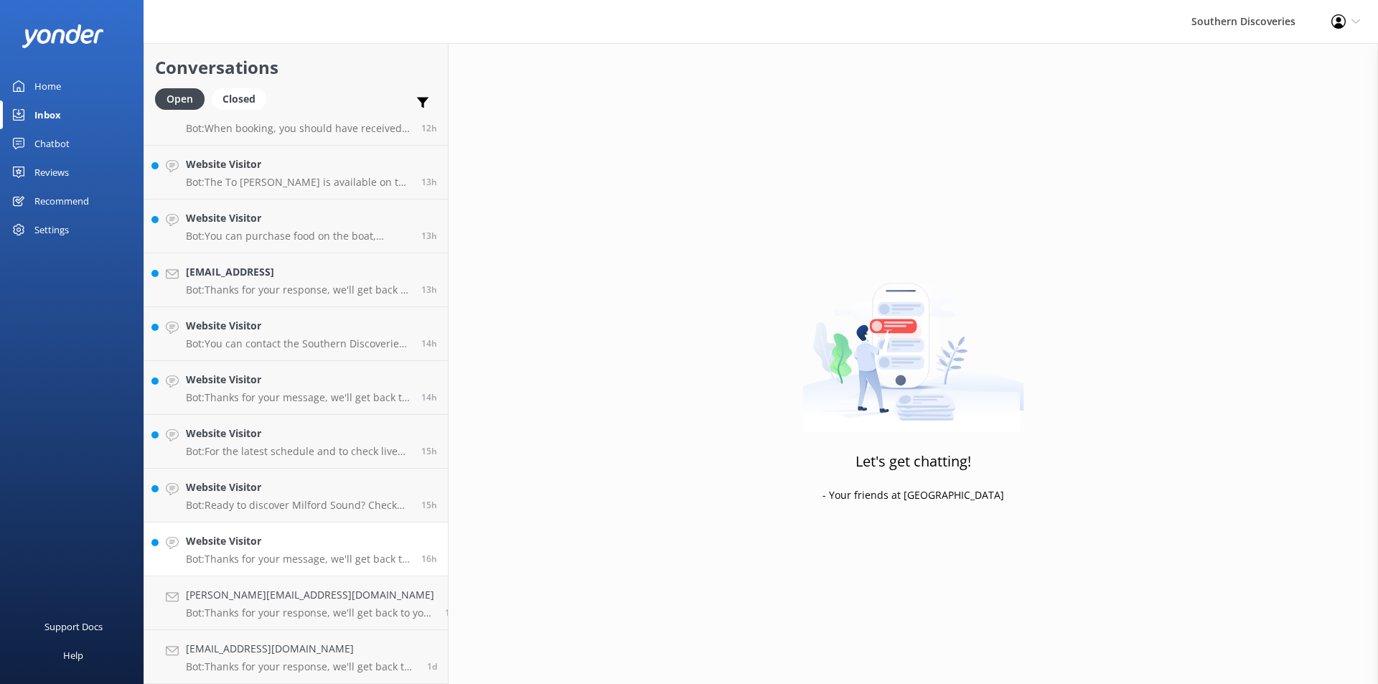
scroll to position [780, 0]
click at [319, 560] on p "Bot: Thanks for your message, we'll get back to you as soon as we can. You're a…" at bounding box center [298, 559] width 225 height 13
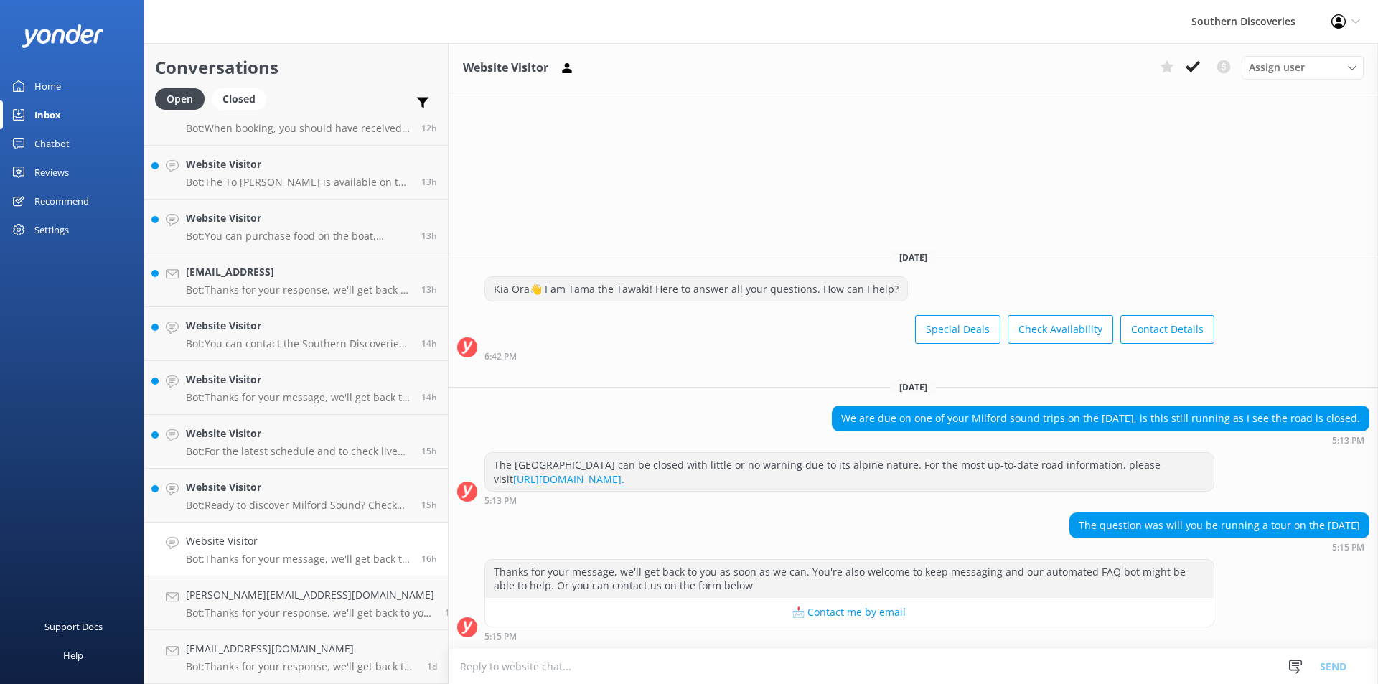
click at [895, 518] on div "The question was will you be running a tour on the [DATE] 5:15 PM" at bounding box center [914, 532] width 930 height 39
click at [1189, 59] on button at bounding box center [1193, 67] width 26 height 22
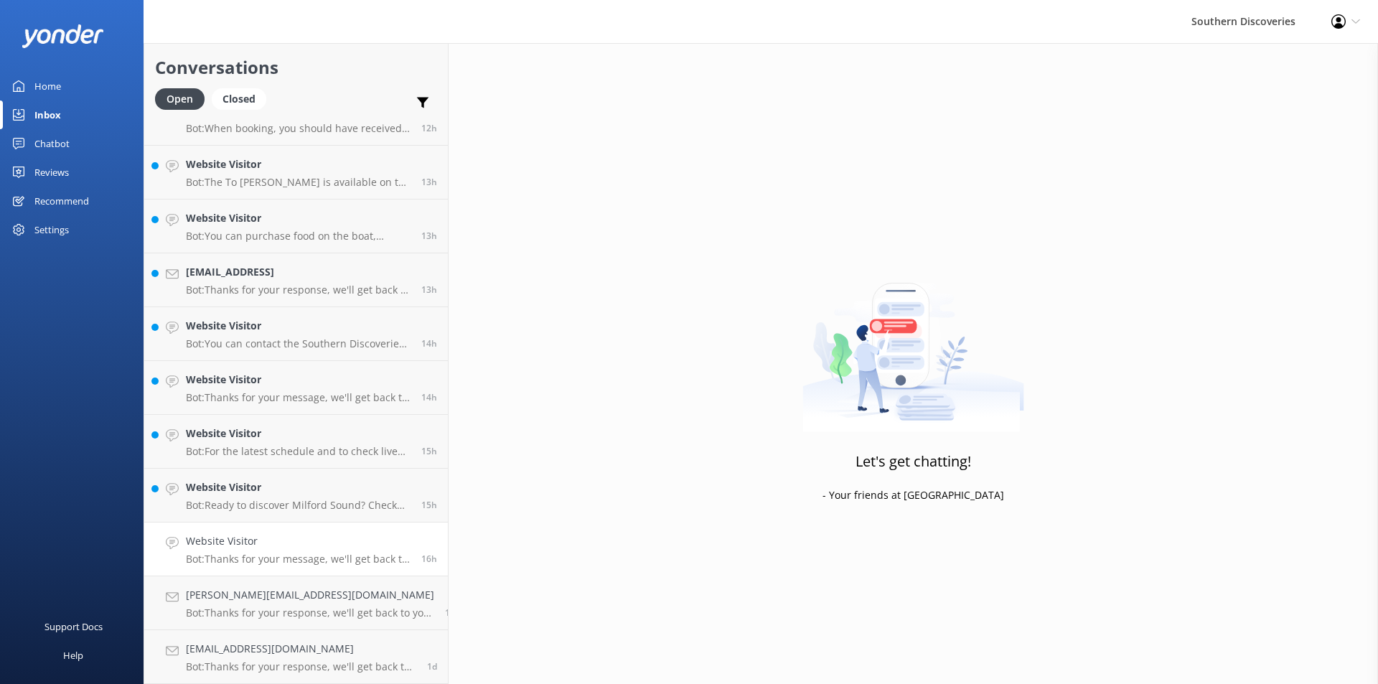
scroll to position [726, 0]
click at [305, 542] on h4 "Website Visitor" at bounding box center [298, 541] width 225 height 16
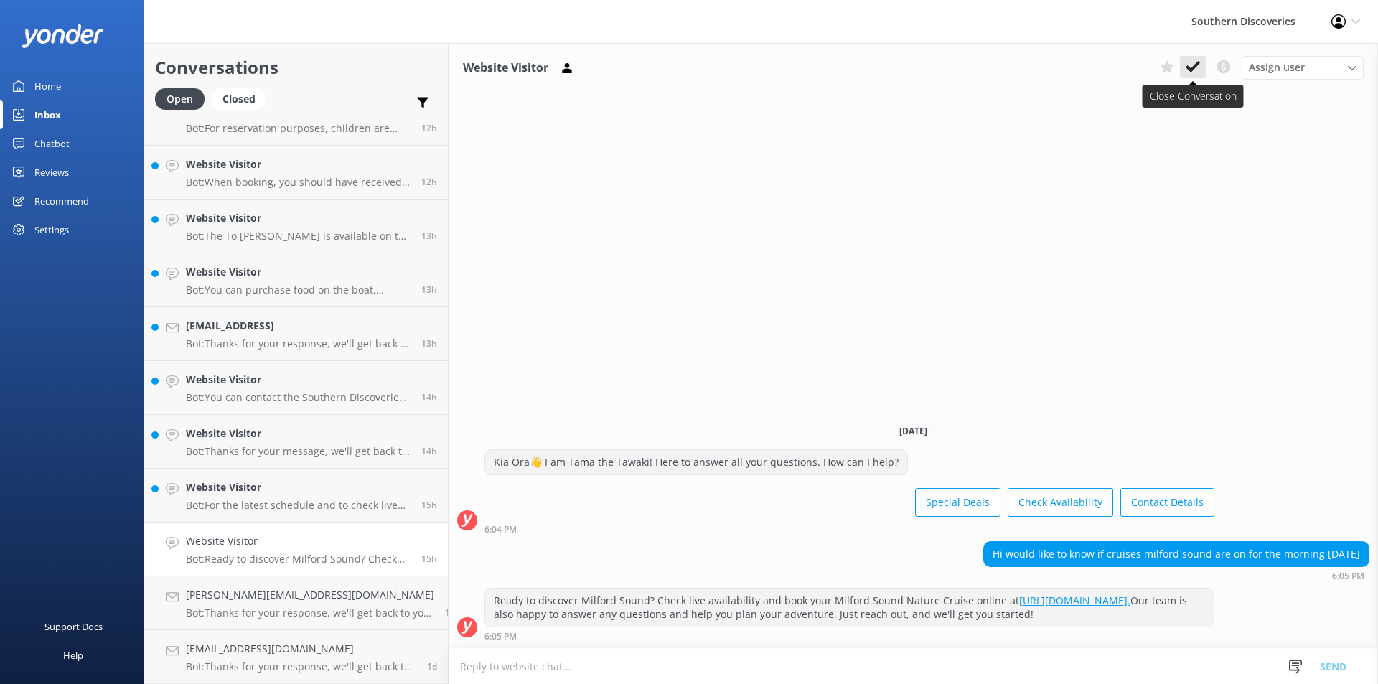
click at [1201, 61] on button at bounding box center [1193, 67] width 26 height 22
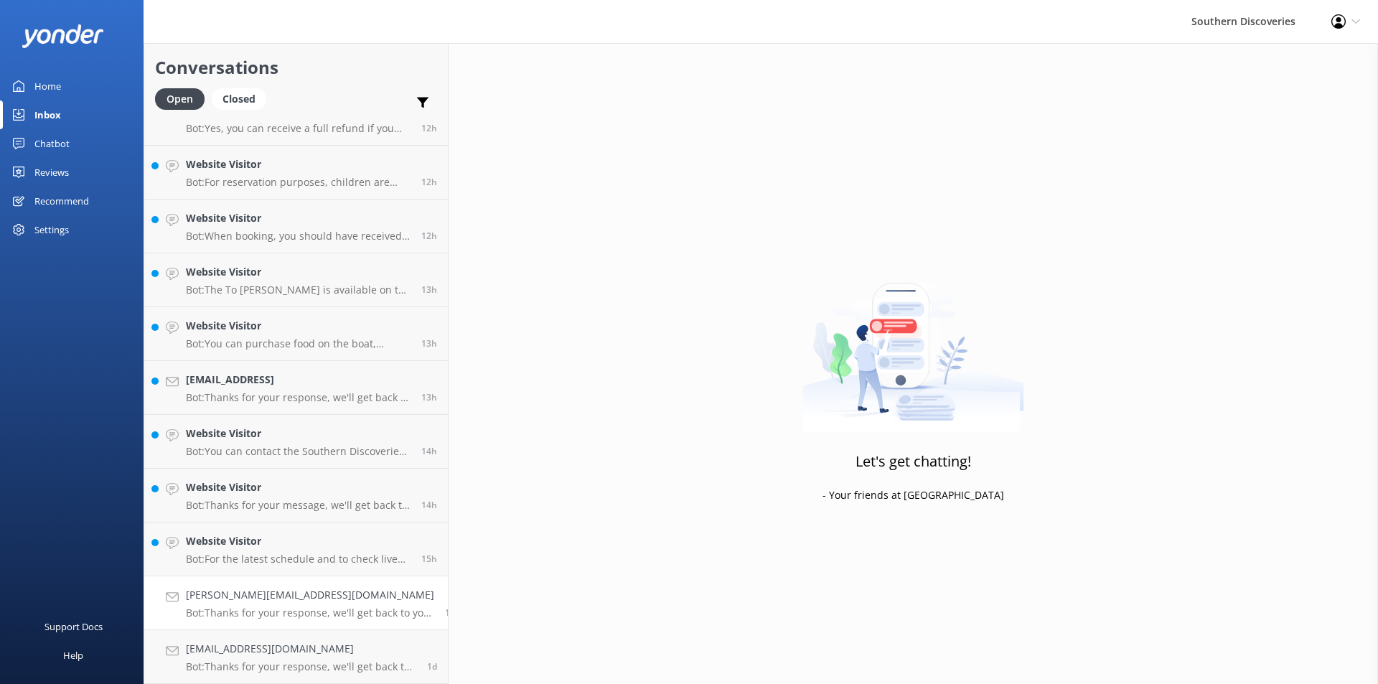
scroll to position [673, 0]
click at [253, 558] on p "Bot: For the latest schedule and to check live availability for cruises, please…" at bounding box center [298, 559] width 225 height 13
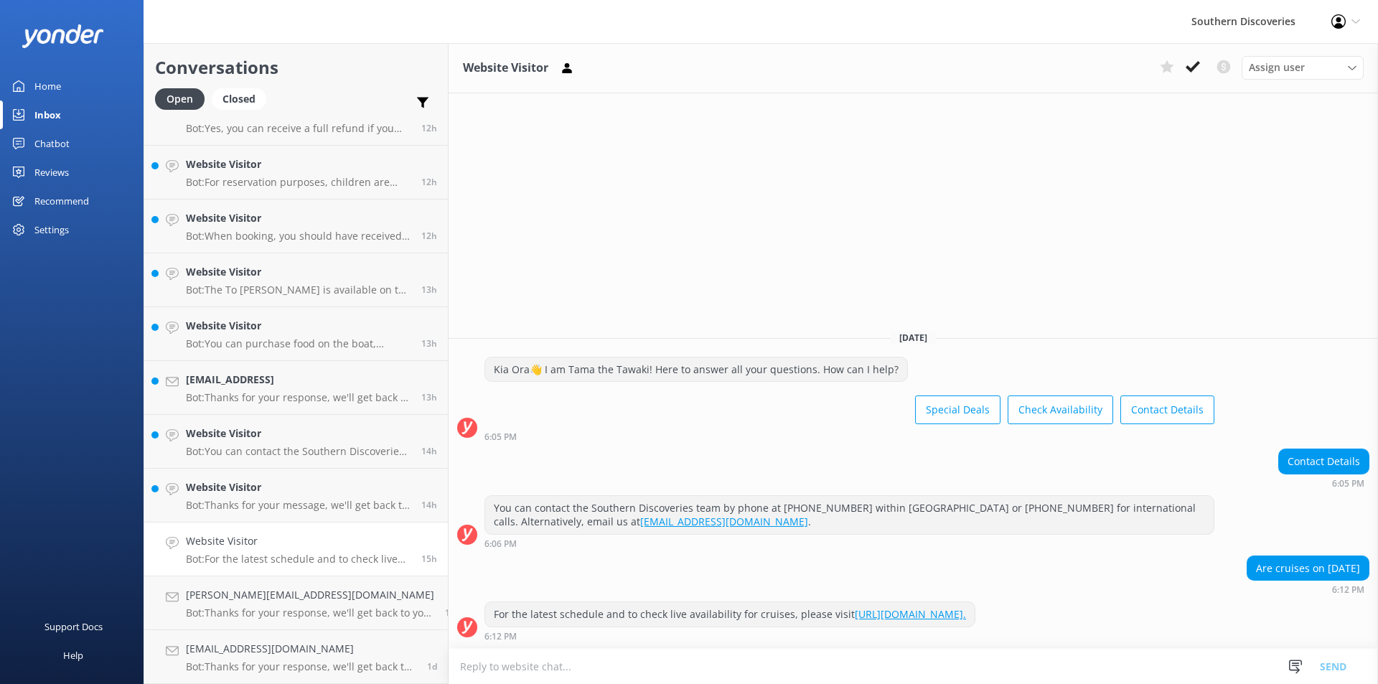
click at [1087, 571] on div "Are cruises on [DATE] 6:12 PM" at bounding box center [914, 575] width 930 height 39
click at [1195, 68] on use at bounding box center [1193, 66] width 14 height 11
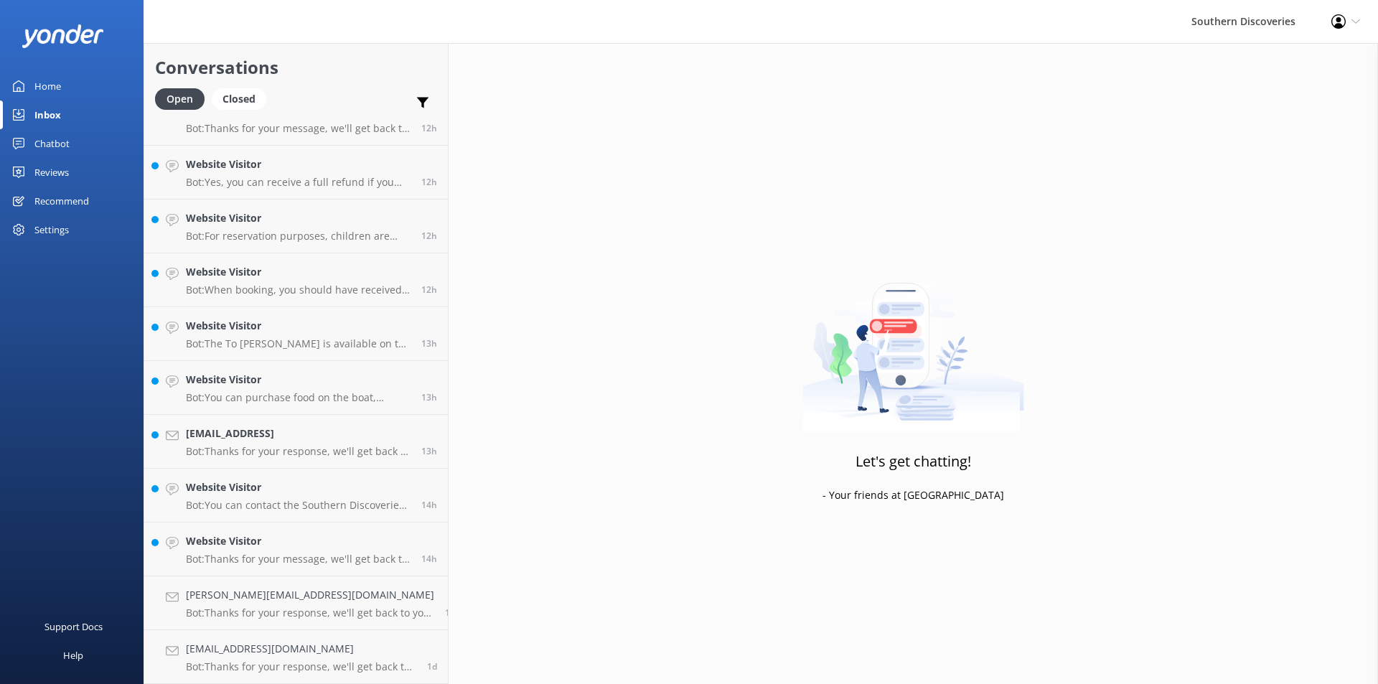
scroll to position [619, 0]
click at [374, 548] on h4 "Website Visitor" at bounding box center [298, 541] width 225 height 16
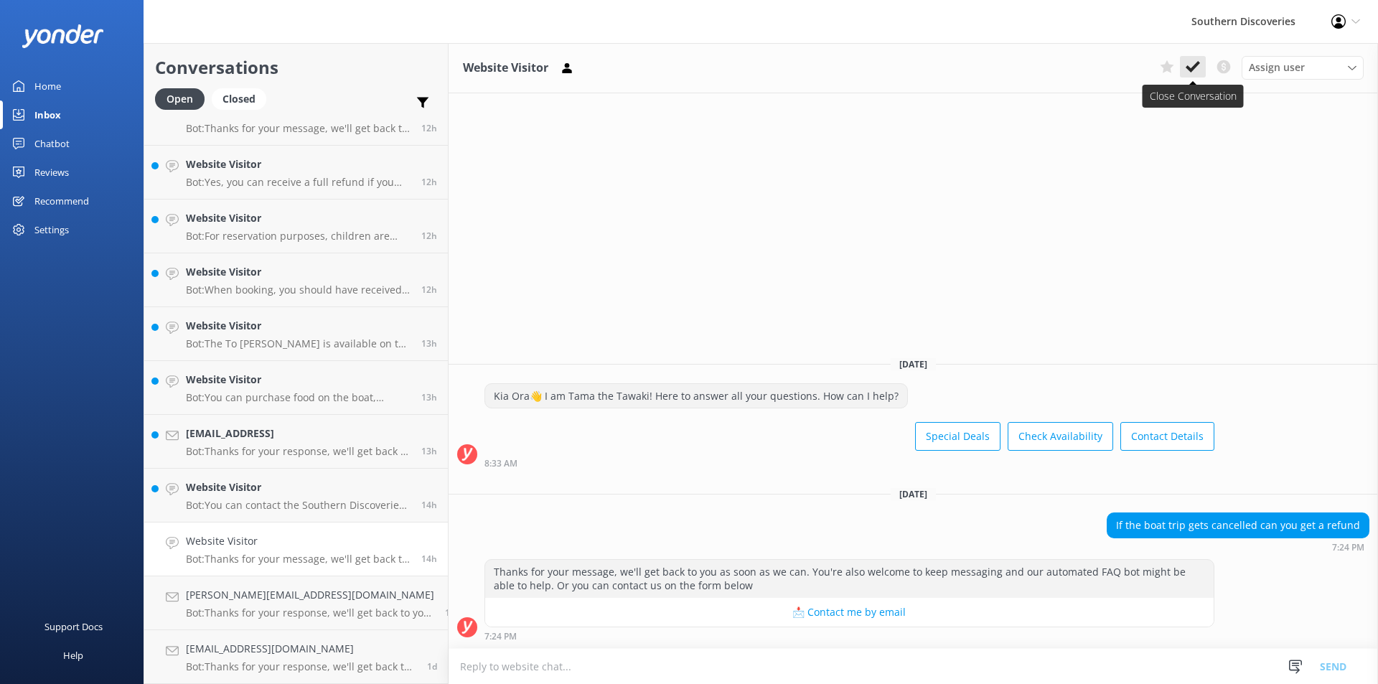
click at [1189, 68] on use at bounding box center [1193, 66] width 14 height 11
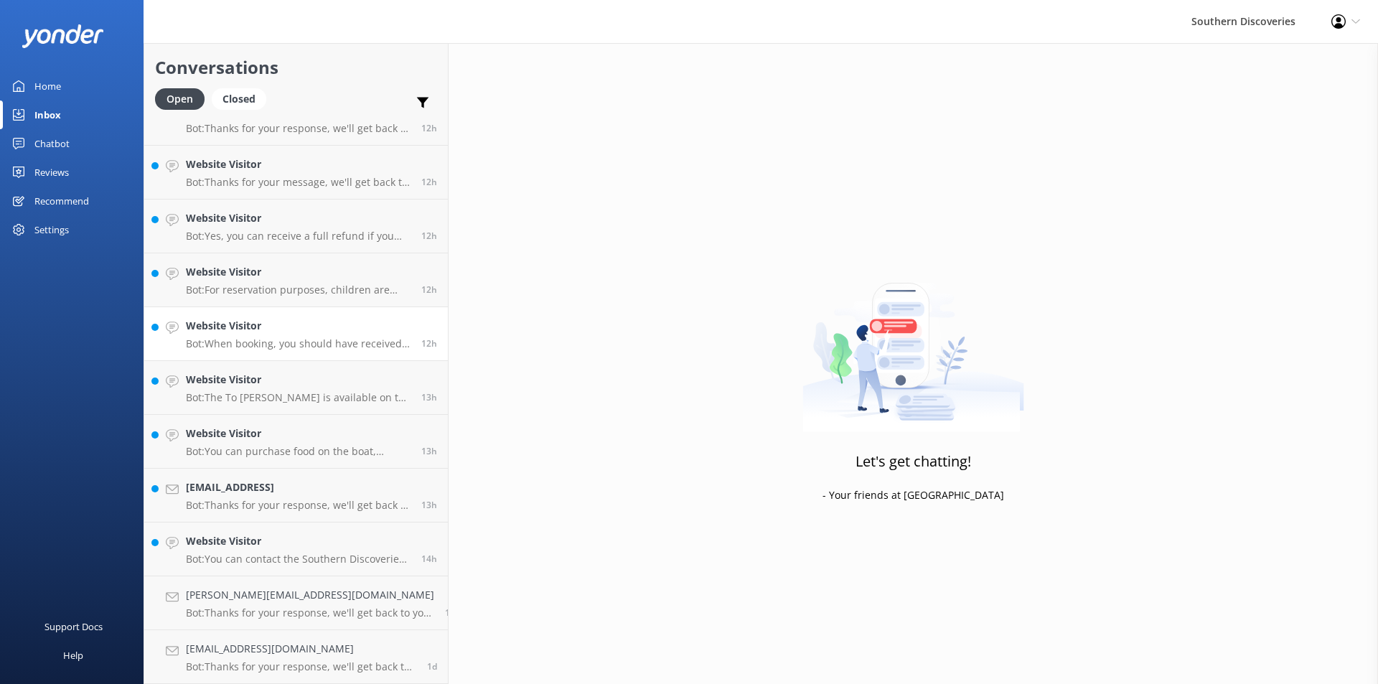
scroll to position [565, 0]
click at [282, 555] on p "Bot: You can contact the Southern Discoveries team by phone at [PHONE_NUMBER] w…" at bounding box center [298, 559] width 225 height 13
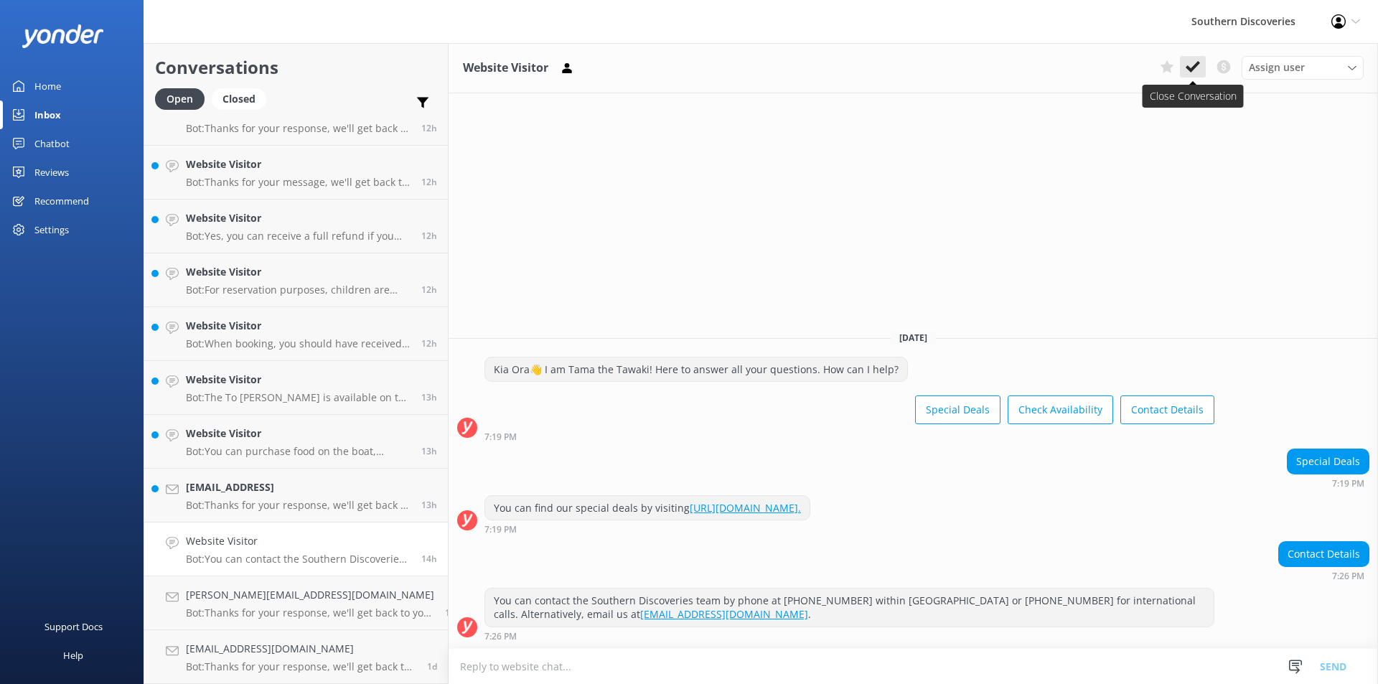
click at [1191, 64] on icon at bounding box center [1193, 67] width 14 height 14
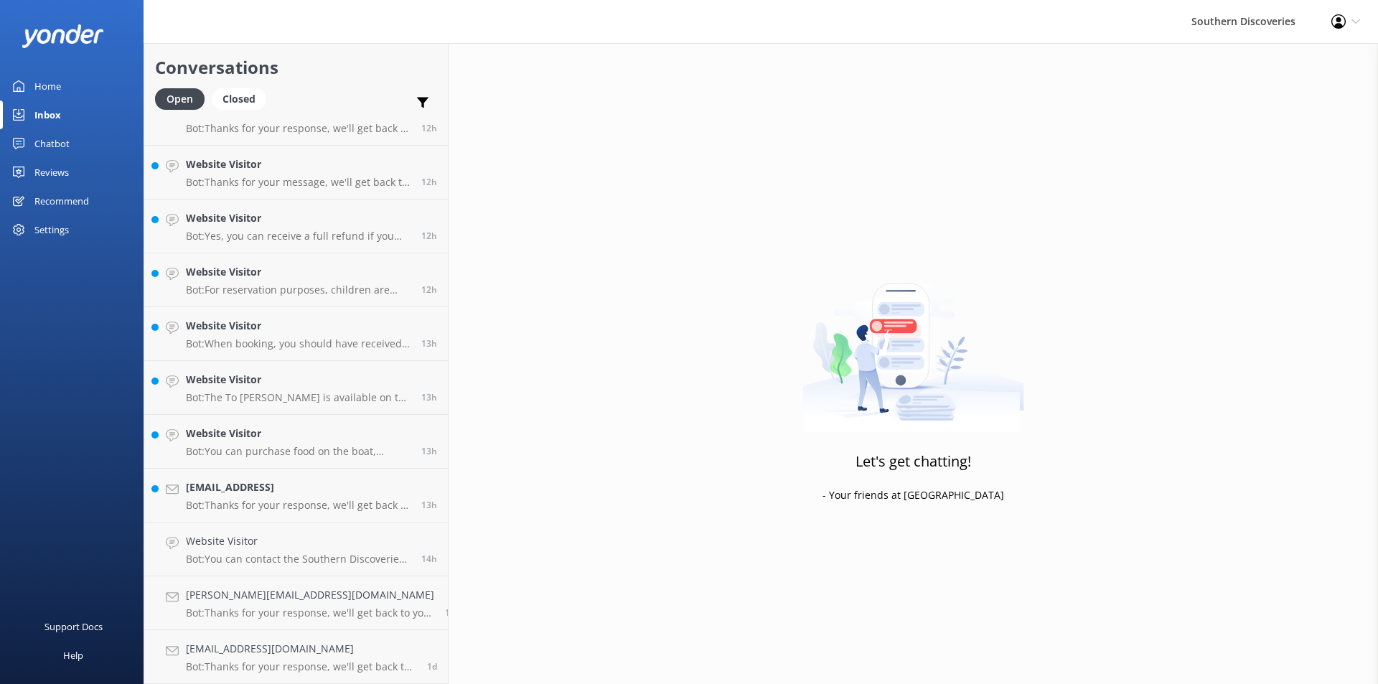
scroll to position [511, 0]
click at [357, 551] on div "[EMAIL_ADDRESS] Bot: Thanks for your response, we'll get back to you as soon as…" at bounding box center [298, 549] width 225 height 32
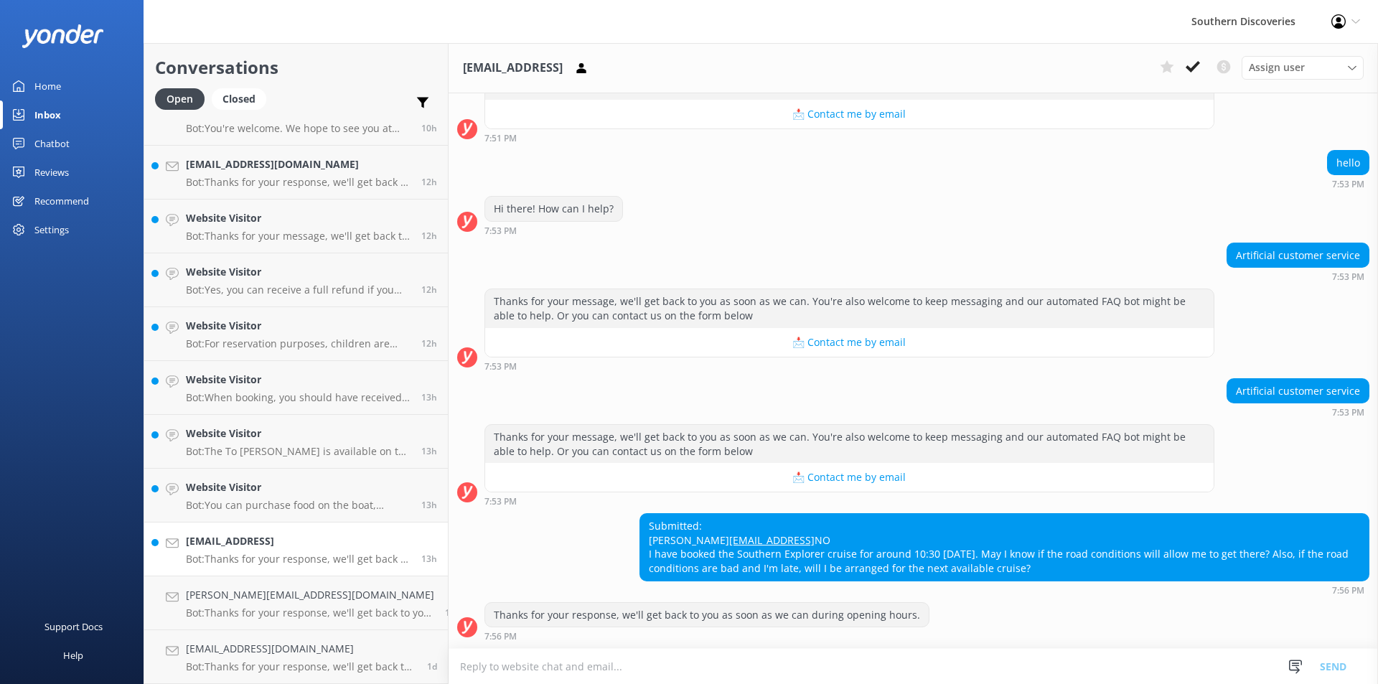
scroll to position [329, 0]
click at [578, 551] on div "Submitted: janet [EMAIL_ADDRESS] NO I have booked the Southern Explorer cruise …" at bounding box center [914, 553] width 930 height 81
click at [291, 507] on p "Bot: You can purchase food on the boat, including the To Kai buffet, but it is …" at bounding box center [298, 505] width 225 height 13
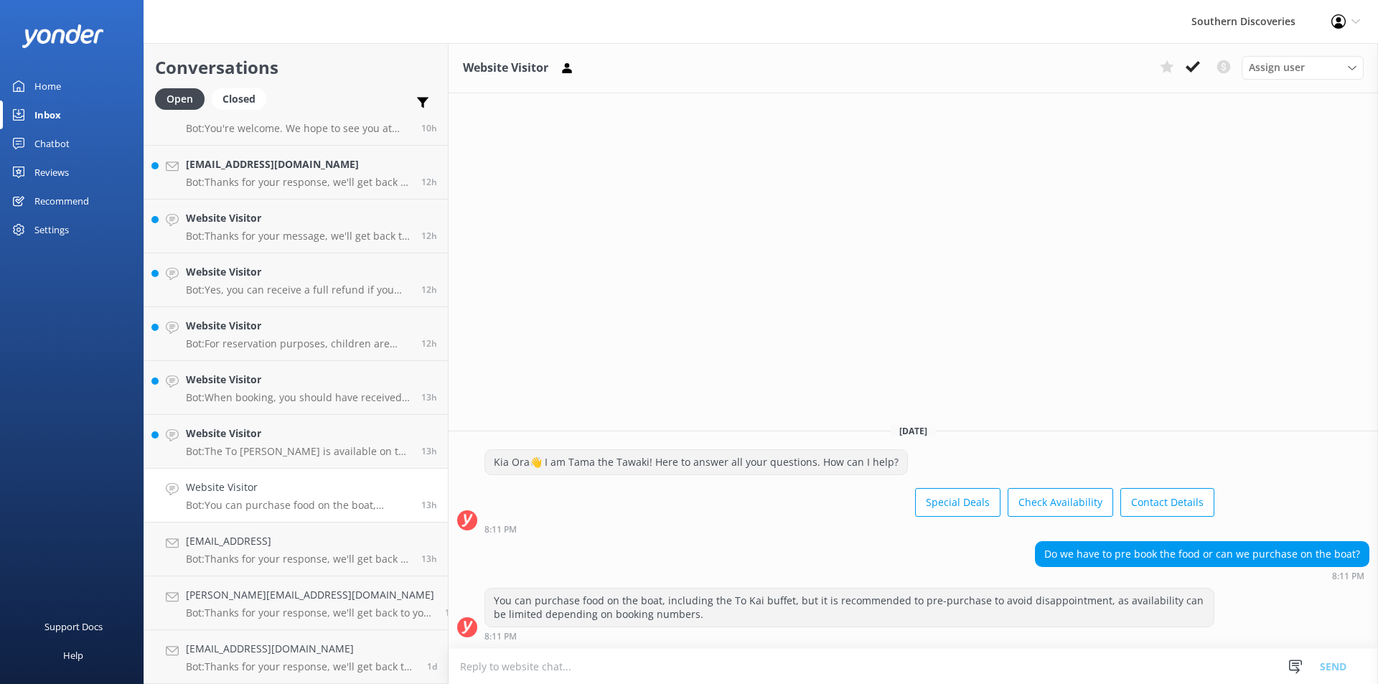
click at [746, 492] on div "Special Deals Check Availability Contact Details" at bounding box center [850, 504] width 730 height 40
click at [1188, 65] on icon at bounding box center [1193, 67] width 14 height 14
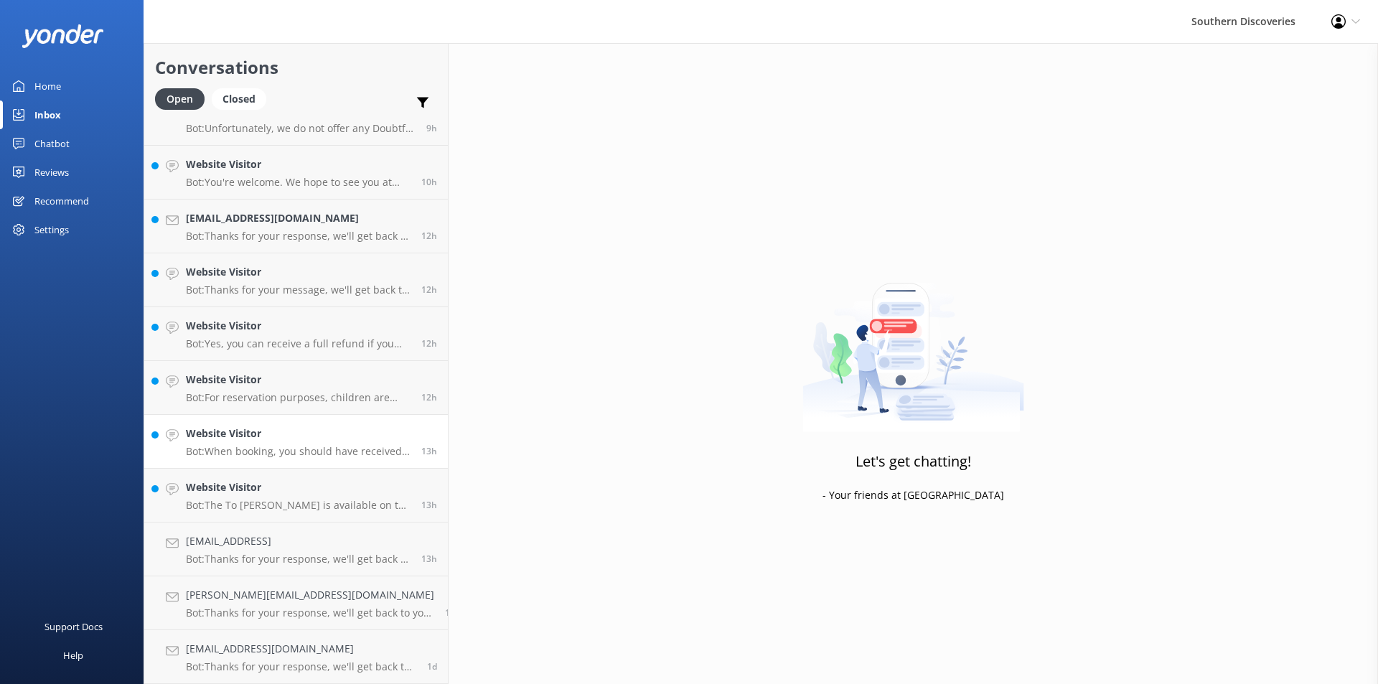
scroll to position [457, 0]
click at [317, 478] on link "Website Visitor Bot: The To Kai Buffet is available on the 11:15am, 1:15pm, and…" at bounding box center [296, 496] width 304 height 54
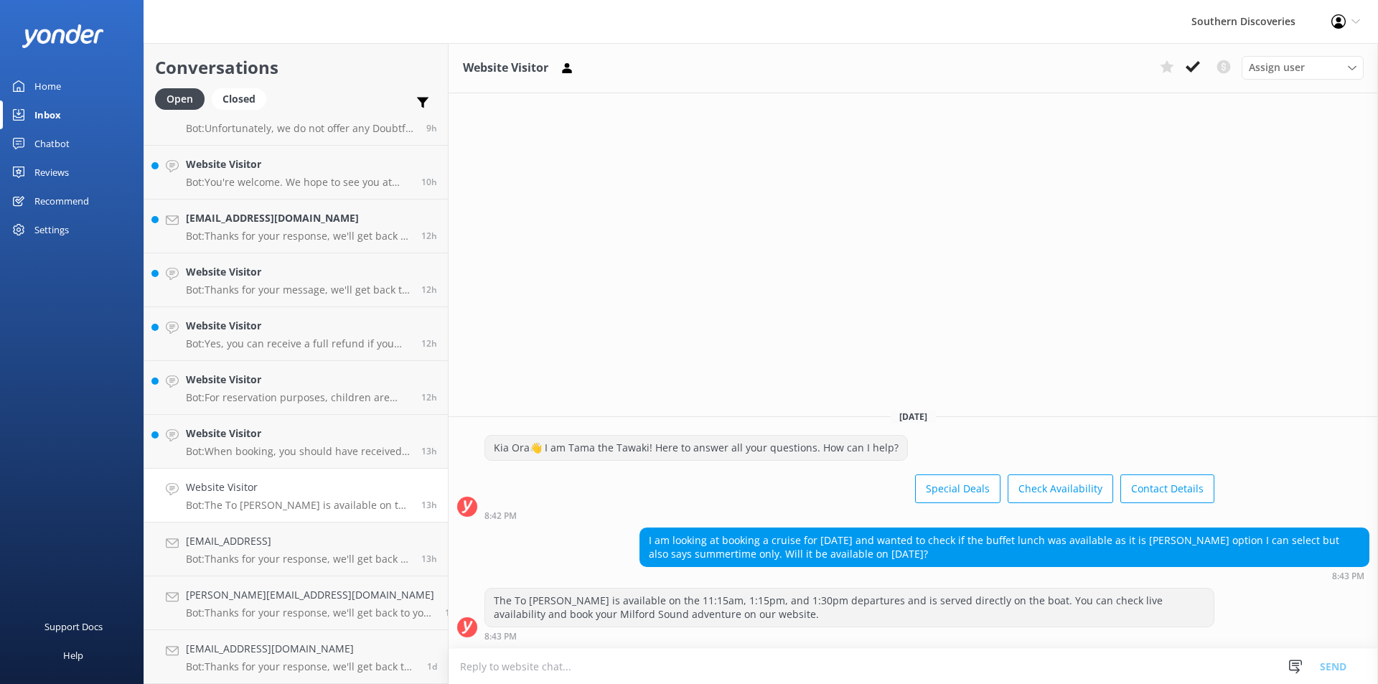
click at [1141, 243] on div "Website Visitor Assign user [PERSON_NAME] [PERSON_NAME] [PERSON_NAME] [PERSON_N…" at bounding box center [914, 363] width 930 height 641
click at [1197, 78] on button at bounding box center [1193, 67] width 26 height 22
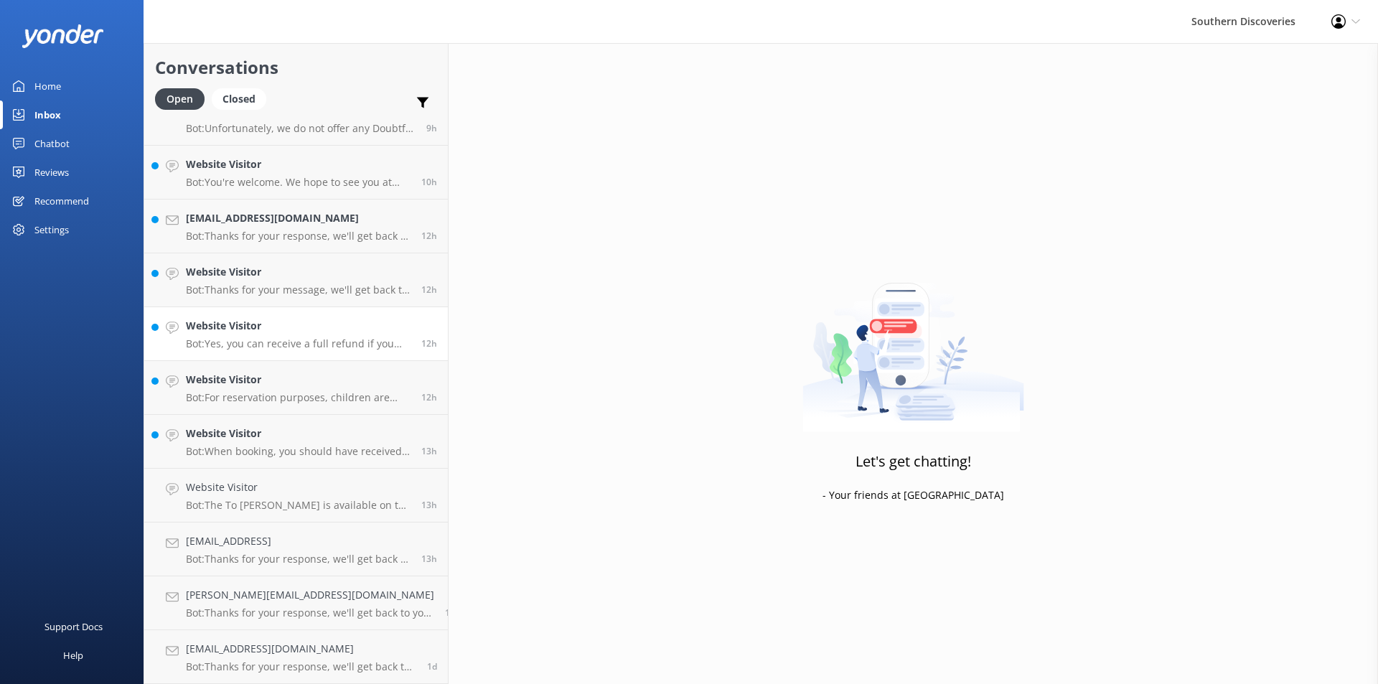
scroll to position [403, 0]
click at [225, 477] on link "Website Visitor Bot: When booking, you should have received a confirmation emai…" at bounding box center [296, 496] width 304 height 54
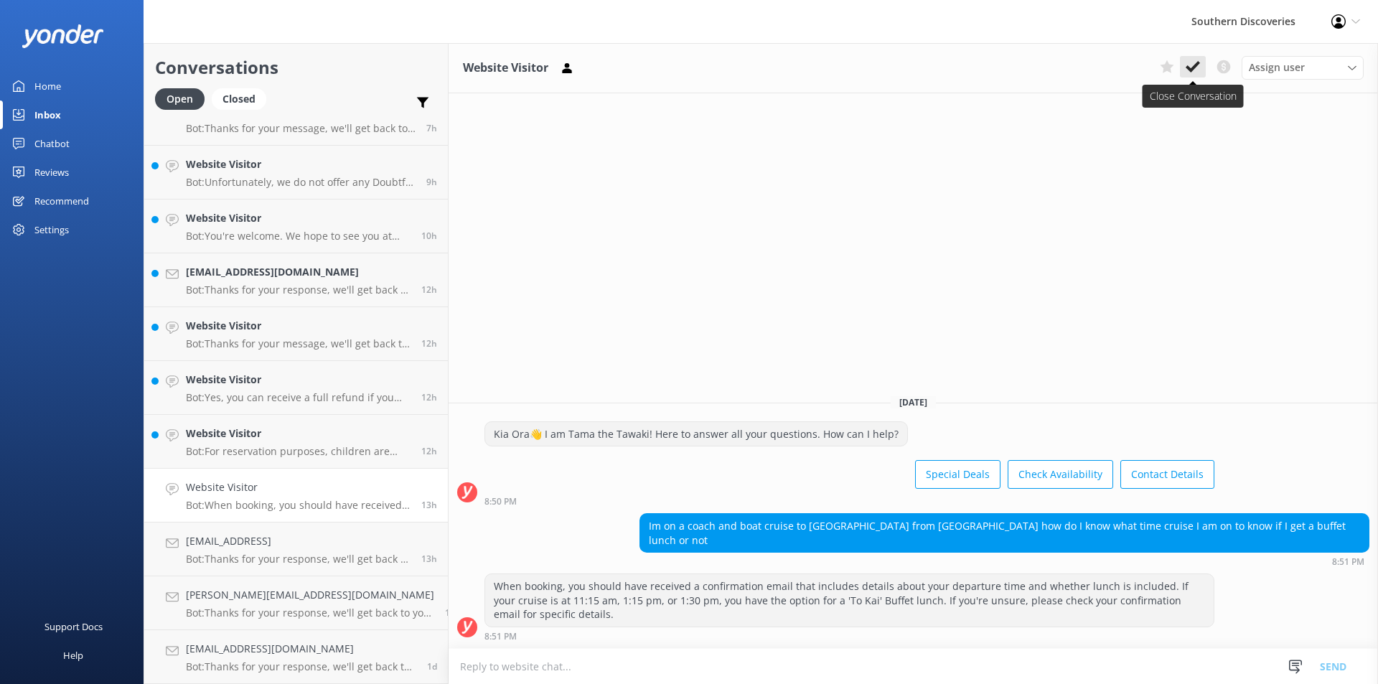
click at [1190, 60] on icon at bounding box center [1193, 67] width 14 height 14
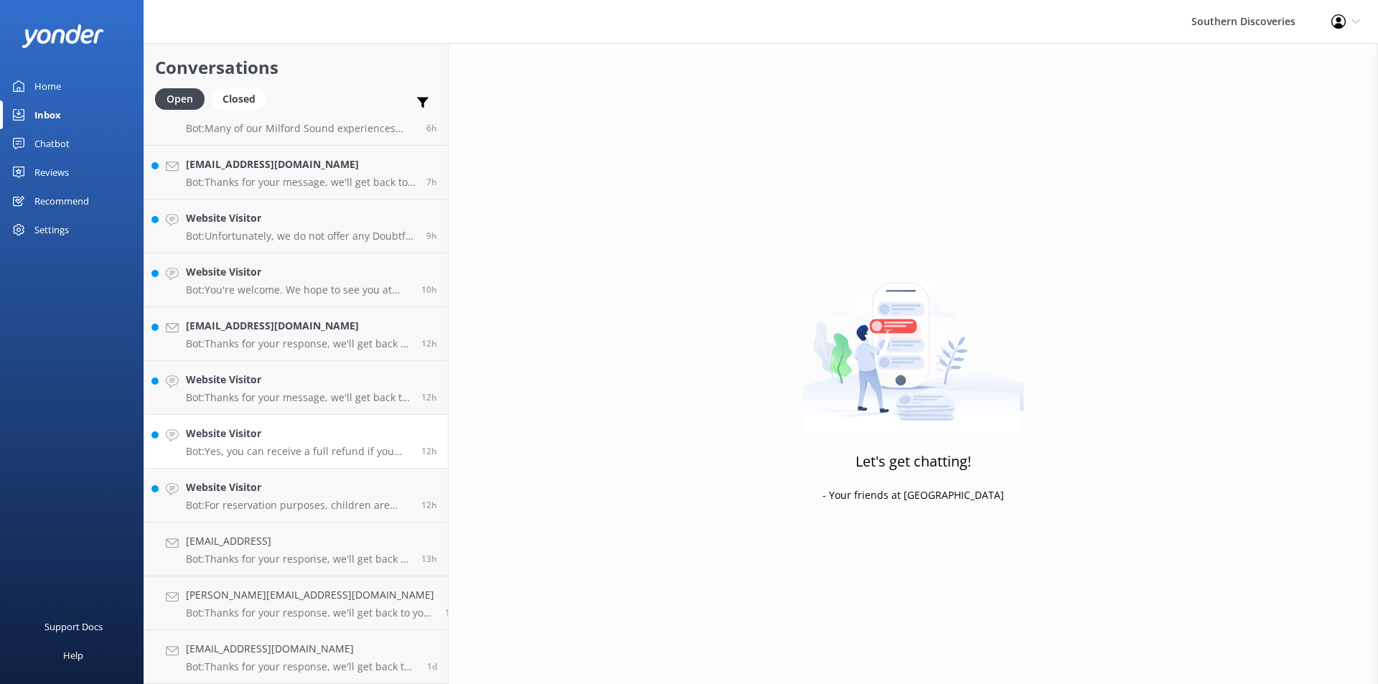
scroll to position [350, 0]
click at [285, 489] on h4 "Website Visitor" at bounding box center [298, 488] width 225 height 16
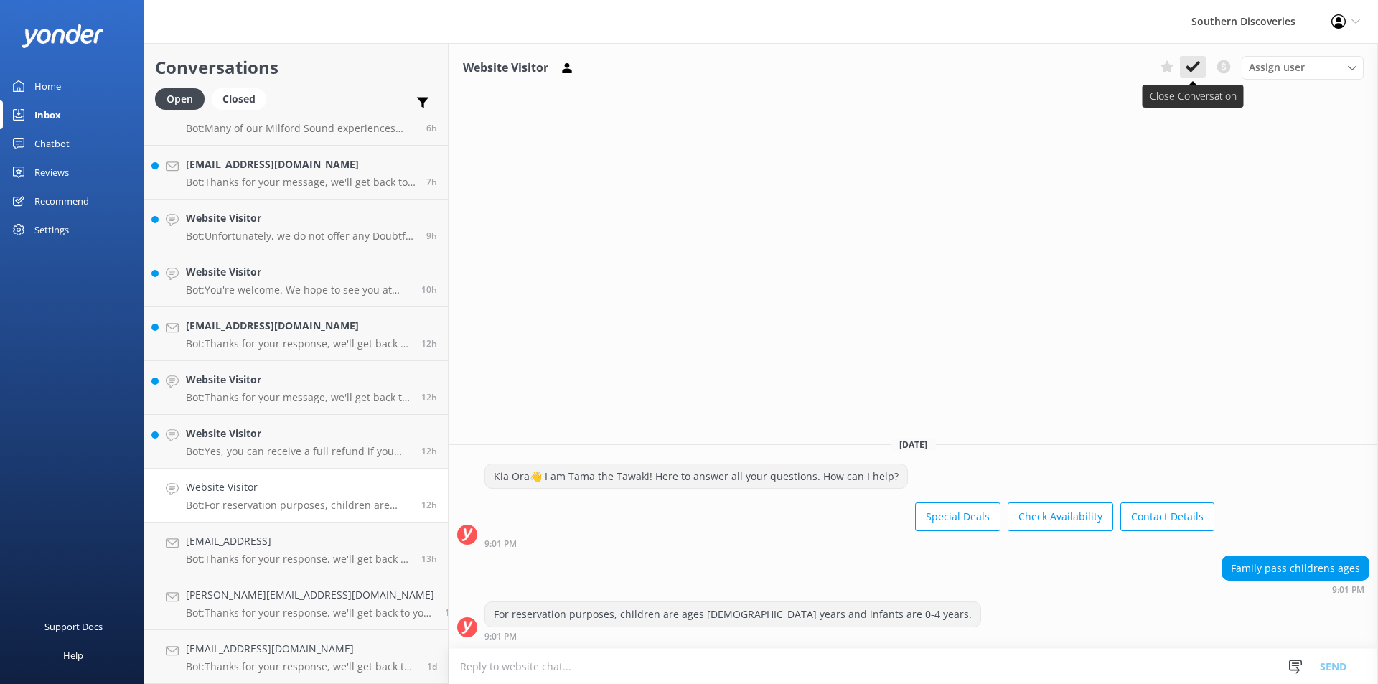
click at [1203, 70] on button at bounding box center [1193, 67] width 26 height 22
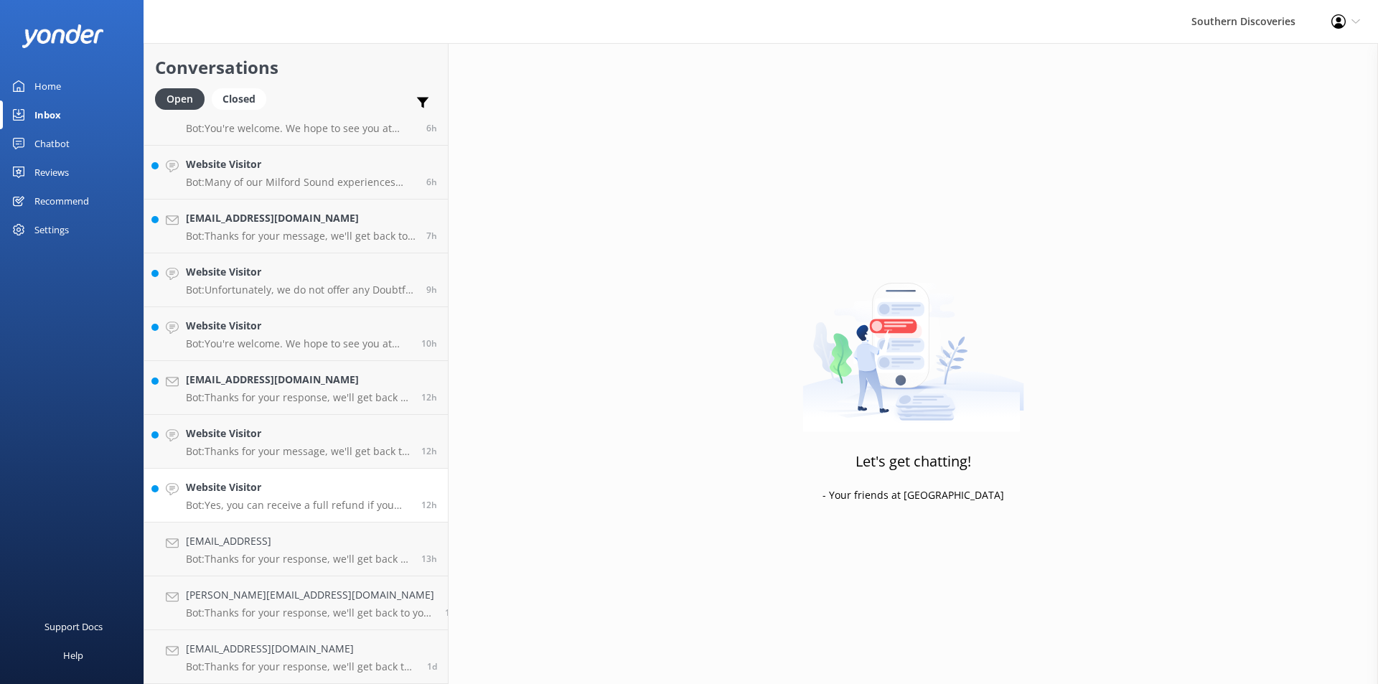
scroll to position [296, 0]
click at [293, 483] on h4 "Website Visitor" at bounding box center [298, 488] width 225 height 16
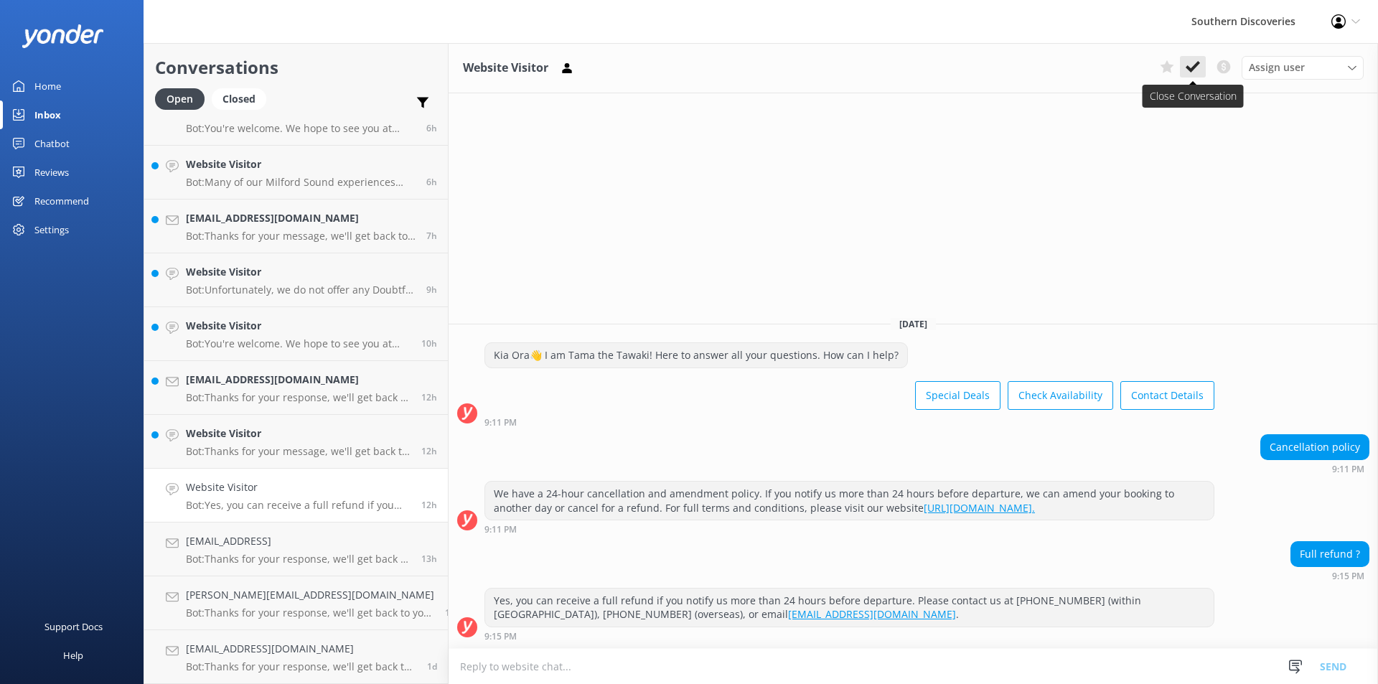
click at [1195, 66] on use at bounding box center [1193, 66] width 14 height 11
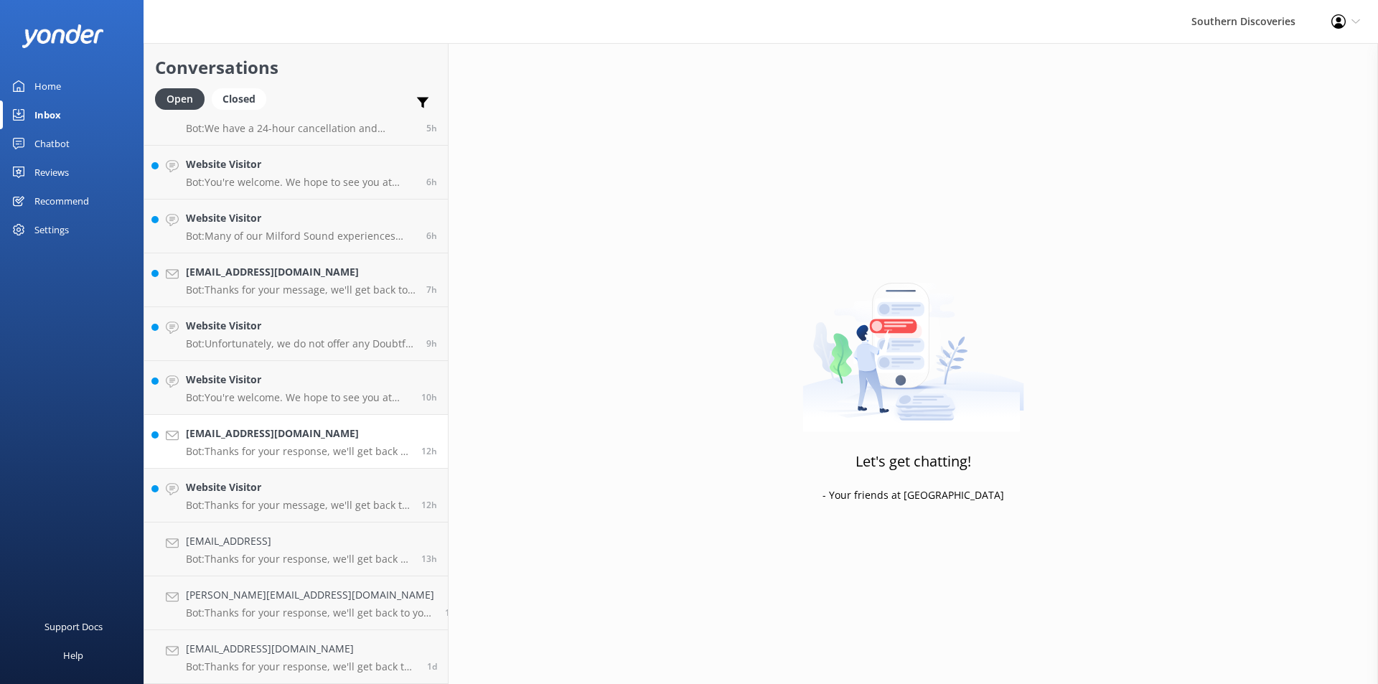
scroll to position [242, 0]
click at [228, 497] on div "Website Visitor Bot: Thanks for your message, we'll get back to you as soon as …" at bounding box center [298, 496] width 225 height 32
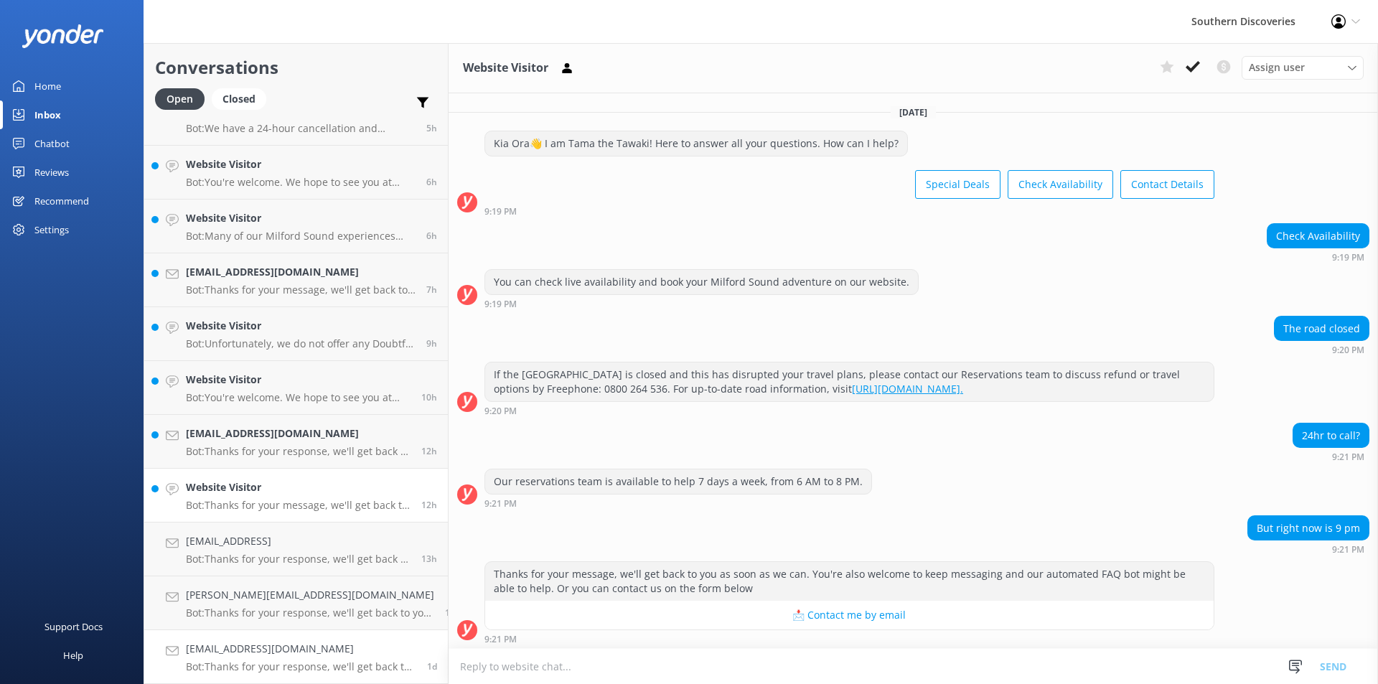
scroll to position [3, 0]
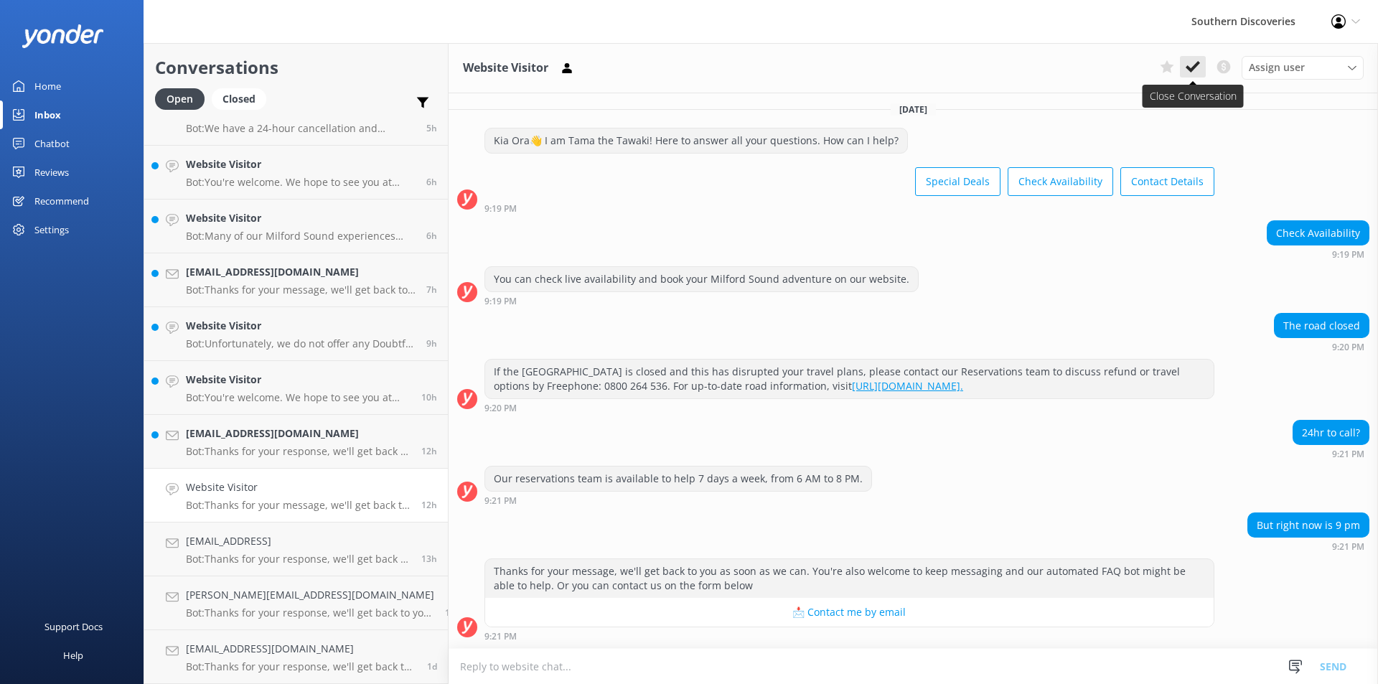
click at [1198, 60] on icon at bounding box center [1193, 67] width 14 height 14
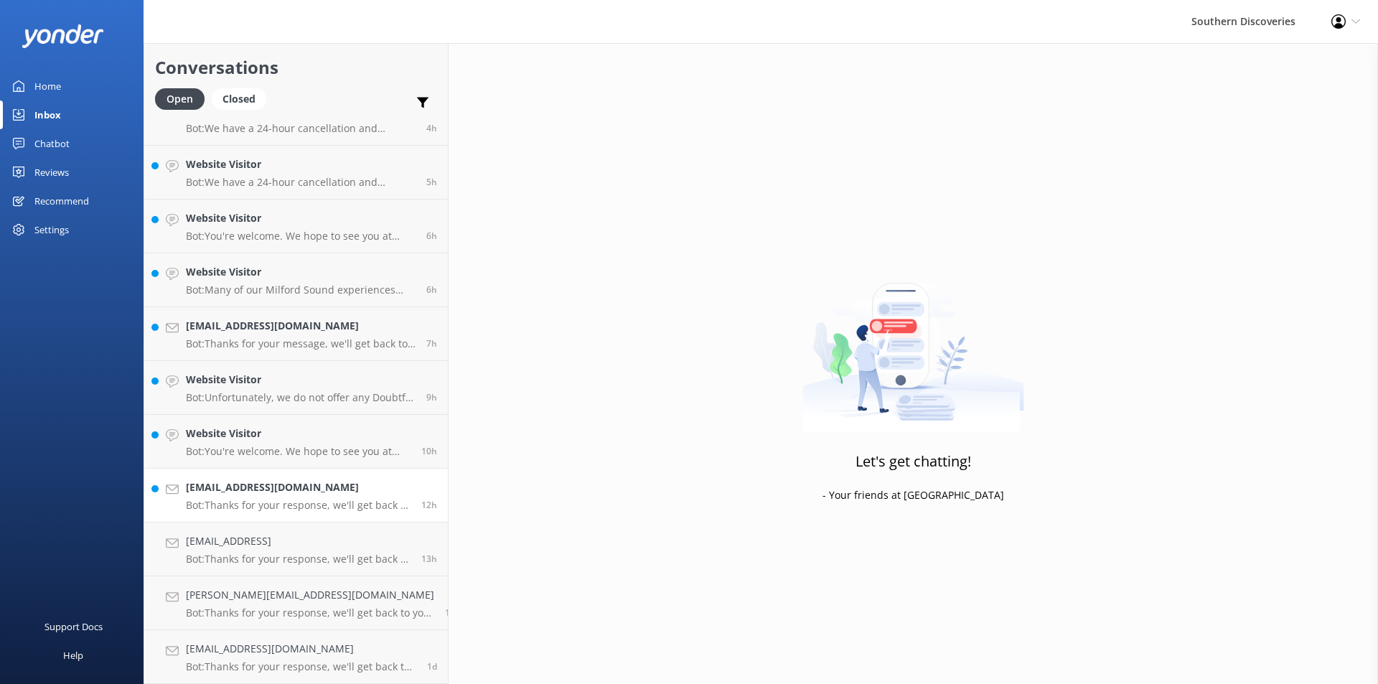
scroll to position [188, 0]
click at [219, 488] on h4 "[EMAIL_ADDRESS][DOMAIN_NAME]" at bounding box center [298, 488] width 225 height 16
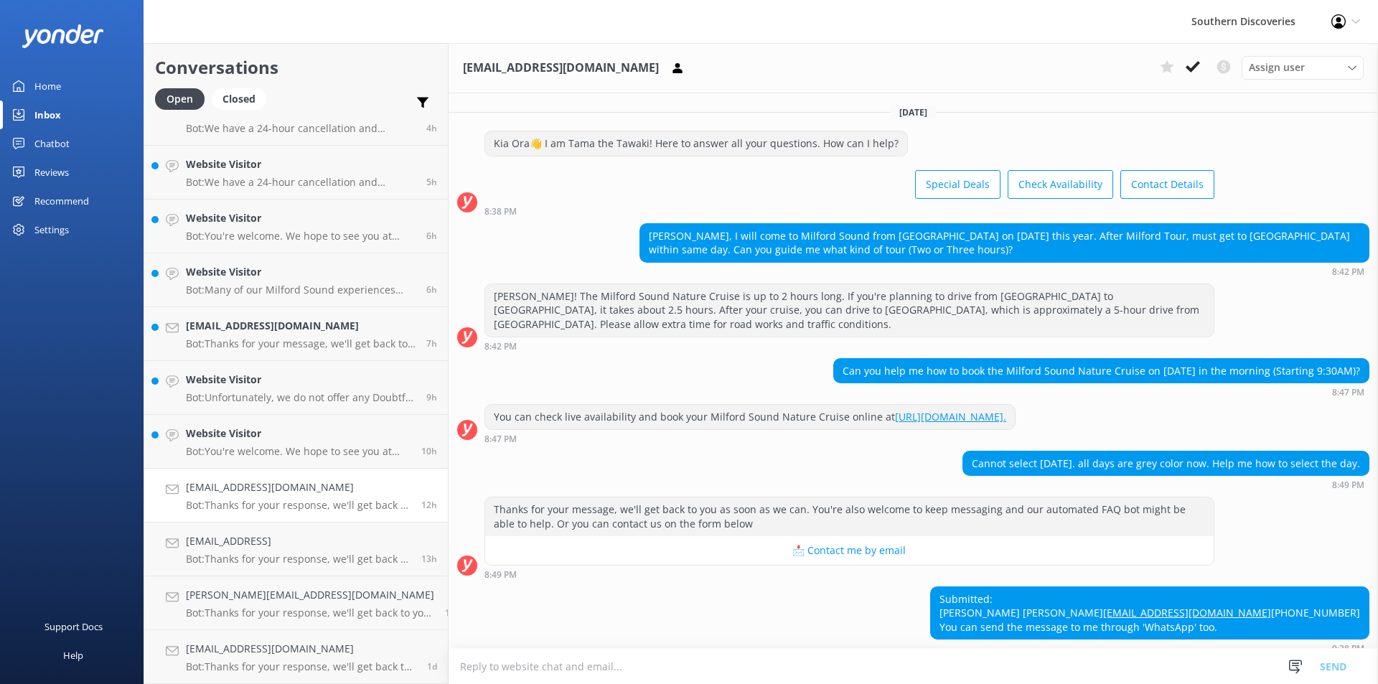
scroll to position [101, 0]
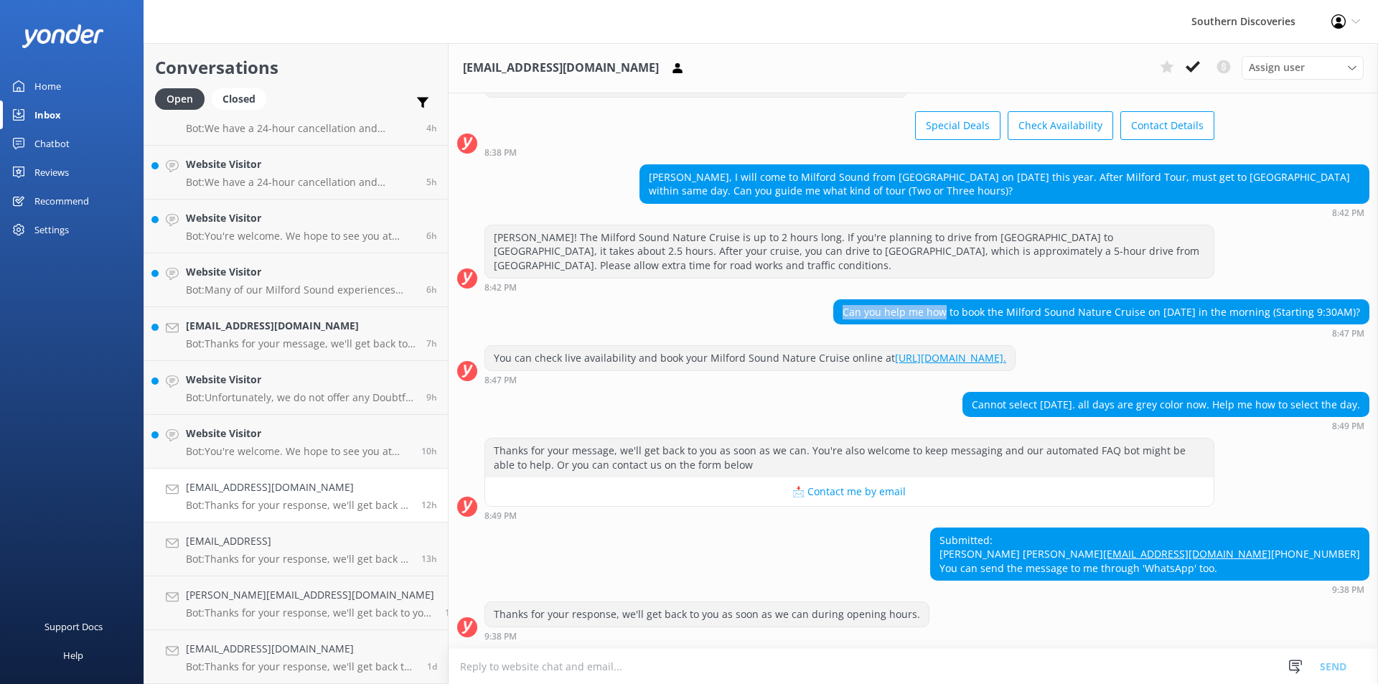
drag, startPoint x: 952, startPoint y: 276, endPoint x: 840, endPoint y: 264, distance: 112.6
click at [840, 299] on div "Can you help me how to book the Milford Sound Nature Cruise on [DATE] in the mo…" at bounding box center [1101, 312] width 536 height 26
click at [838, 299] on div "Can you help me how to book the Milford Sound Nature Cruise on [DATE] in the mo…" at bounding box center [914, 318] width 930 height 39
drag, startPoint x: 838, startPoint y: 264, endPoint x: 966, endPoint y: 278, distance: 128.5
click at [966, 299] on div "Can you help me how to book the Milford Sound Nature Cruise on [DATE] in the mo…" at bounding box center [914, 318] width 930 height 39
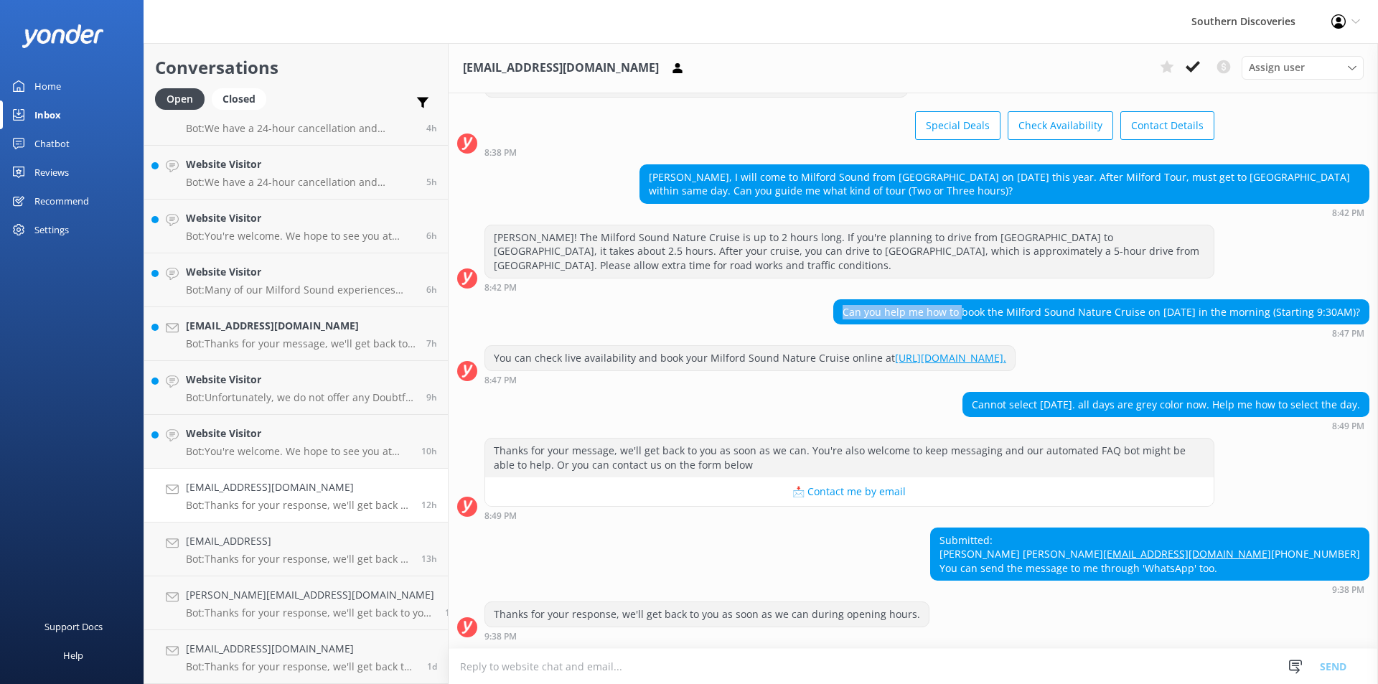
click at [966, 300] on div "Can you help me how to book the Milford Sound Nature Cruise on [DATE] in the mo…" at bounding box center [1101, 312] width 535 height 24
click at [790, 299] on div "Can you help me how to book the Milford Sound Nature Cruise on [DATE] in the mo…" at bounding box center [914, 318] width 930 height 39
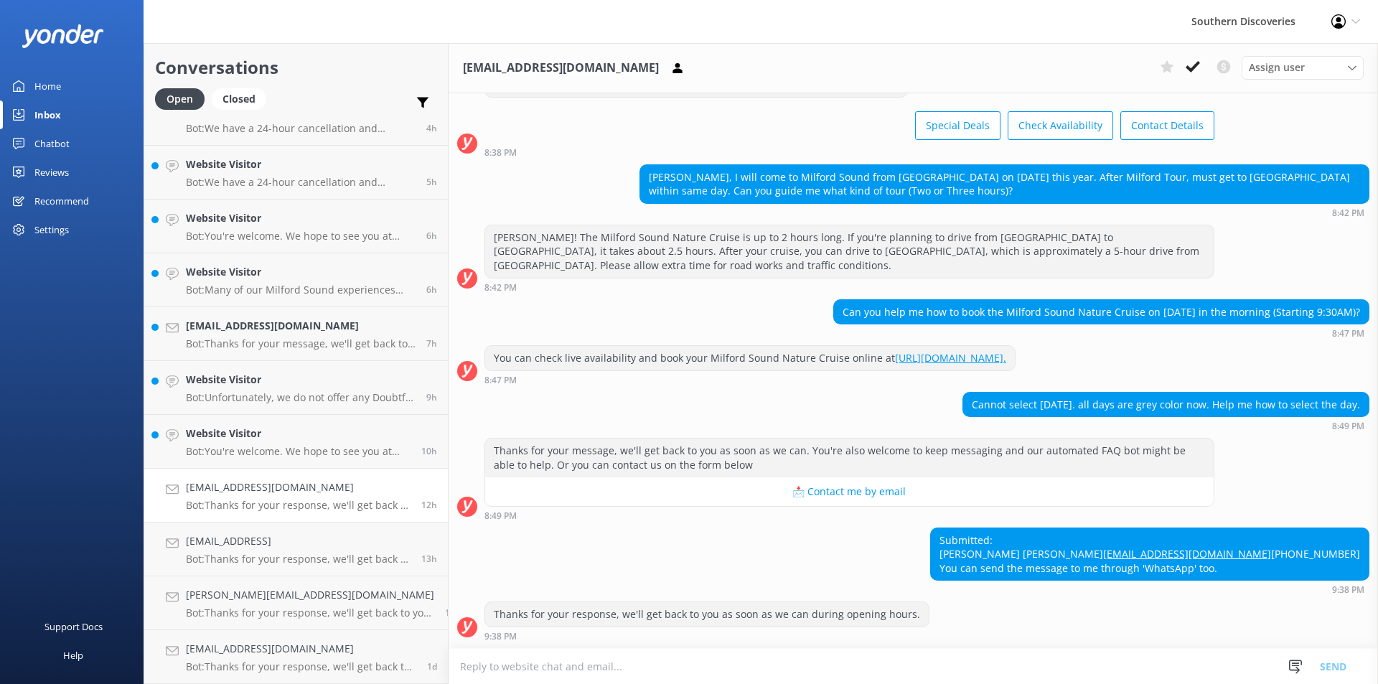
click at [889, 300] on div "Can you help me how to book the Milford Sound Nature Cruise on [DATE] in the mo…" at bounding box center [1101, 312] width 535 height 24
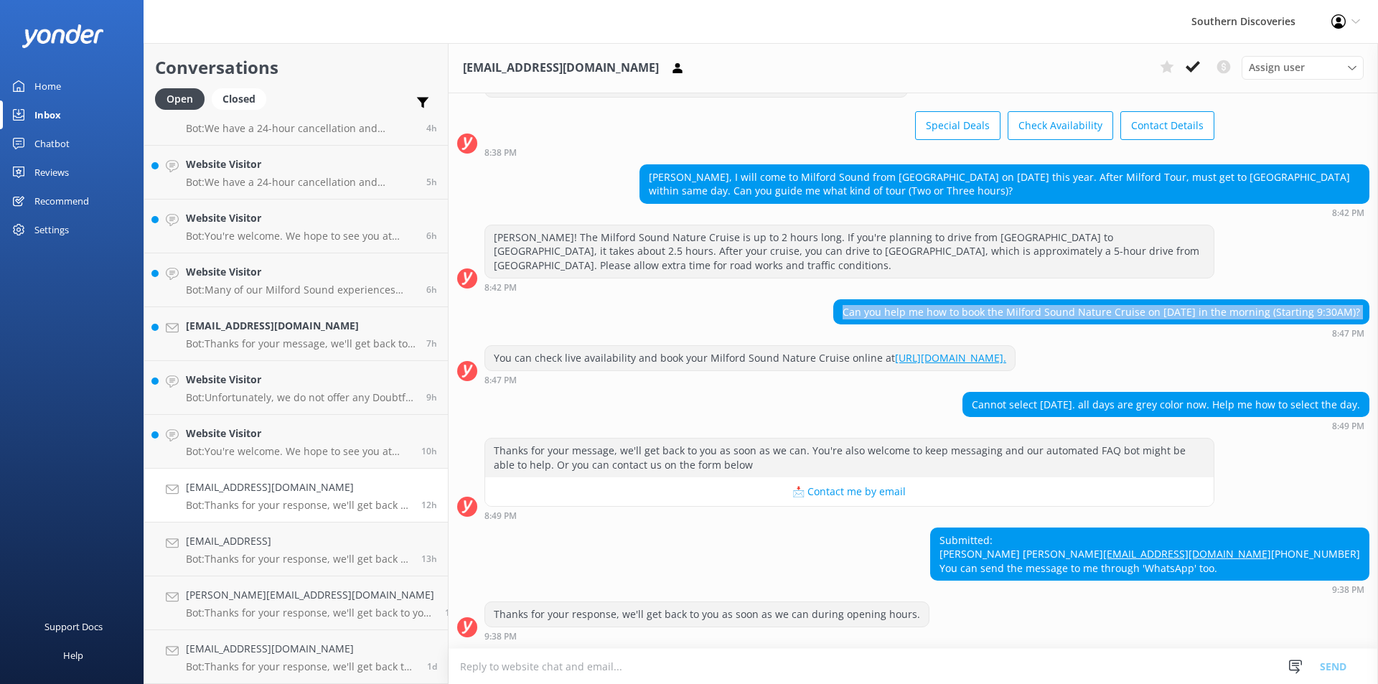
click at [889, 300] on div "Can you help me how to book the Milford Sound Nature Cruise on [DATE] in the mo…" at bounding box center [1101, 312] width 535 height 24
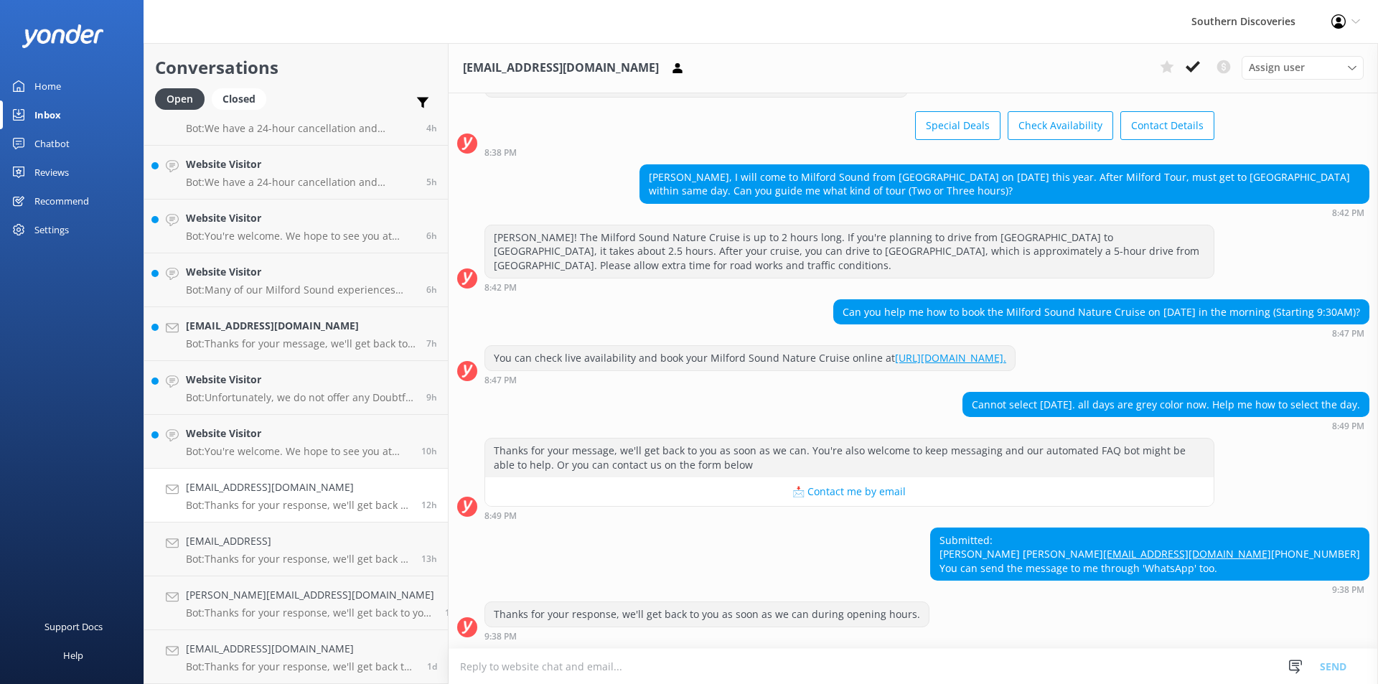
click at [793, 238] on div "[PERSON_NAME]! The Milford Sound Nature Cruise is up to 2 hours long. If you're…" at bounding box center [850, 258] width 730 height 67
click at [266, 454] on p "Bot: You're welcome. We hope to see you at Southern Discoveries soon!" at bounding box center [298, 451] width 225 height 13
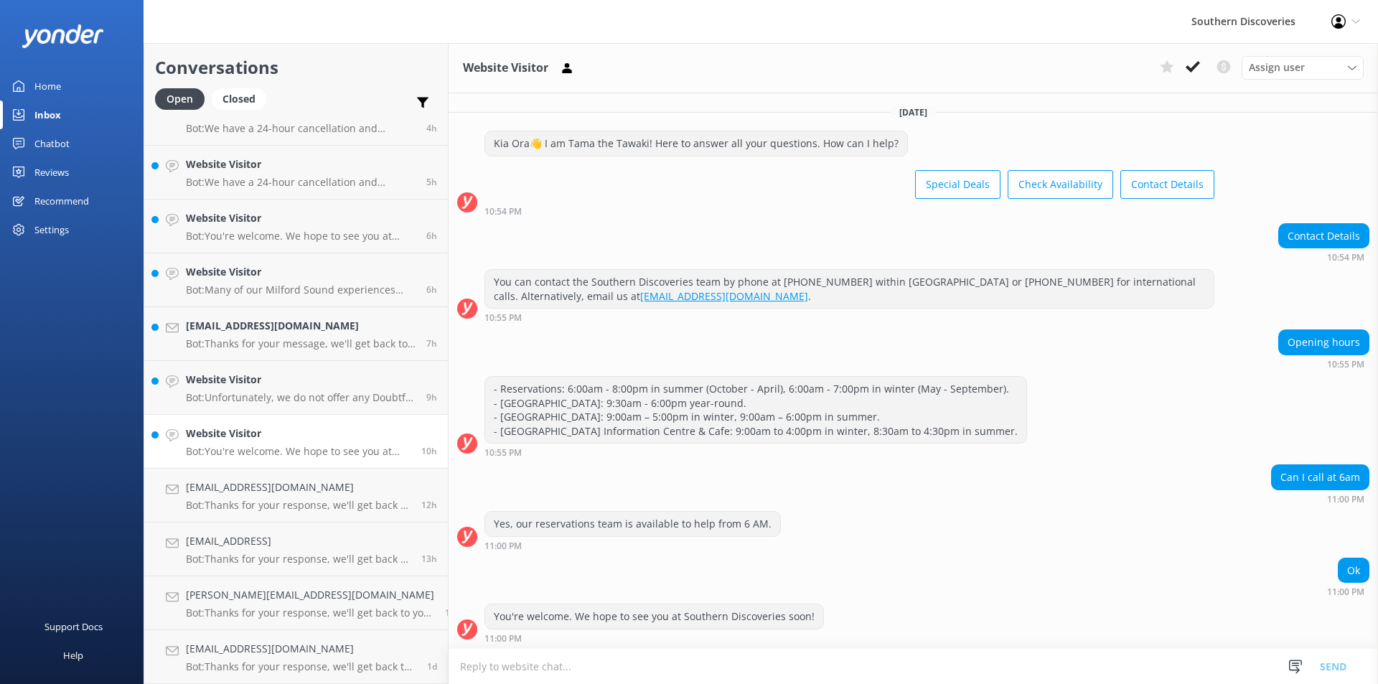
scroll to position [2, 0]
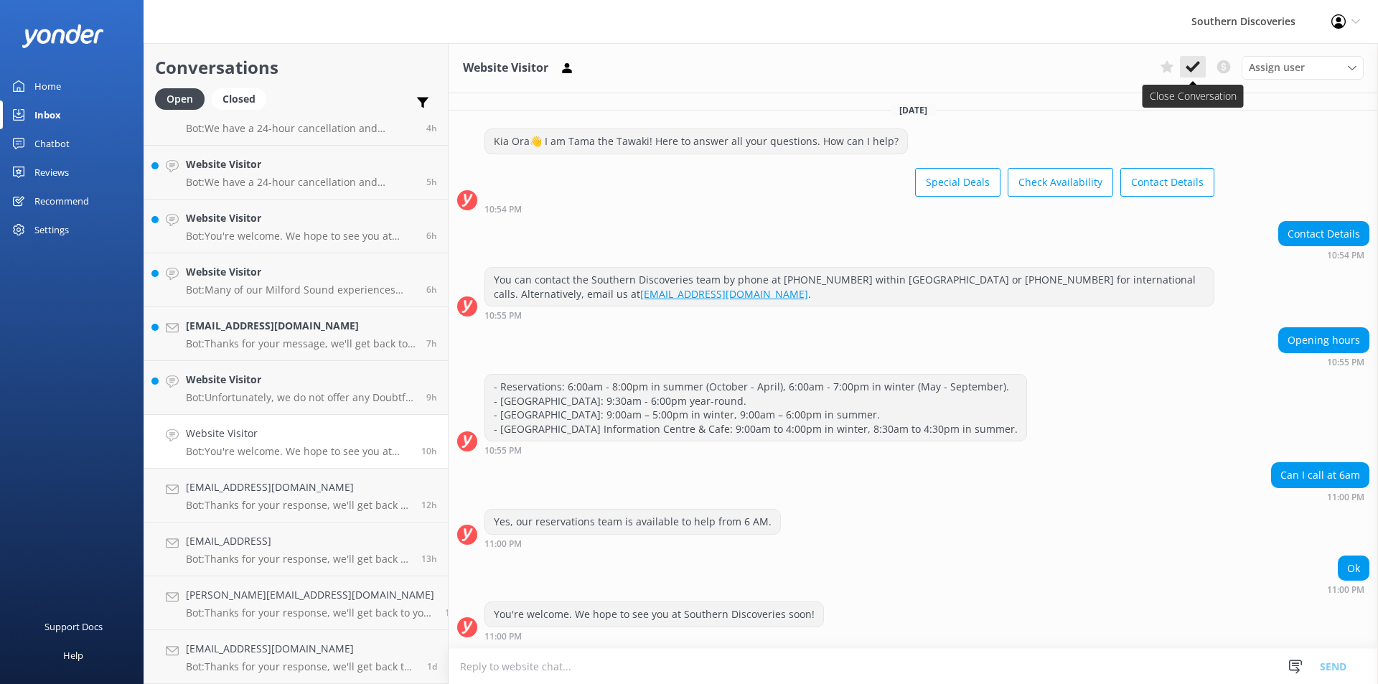
click at [1198, 67] on icon at bounding box center [1193, 67] width 14 height 14
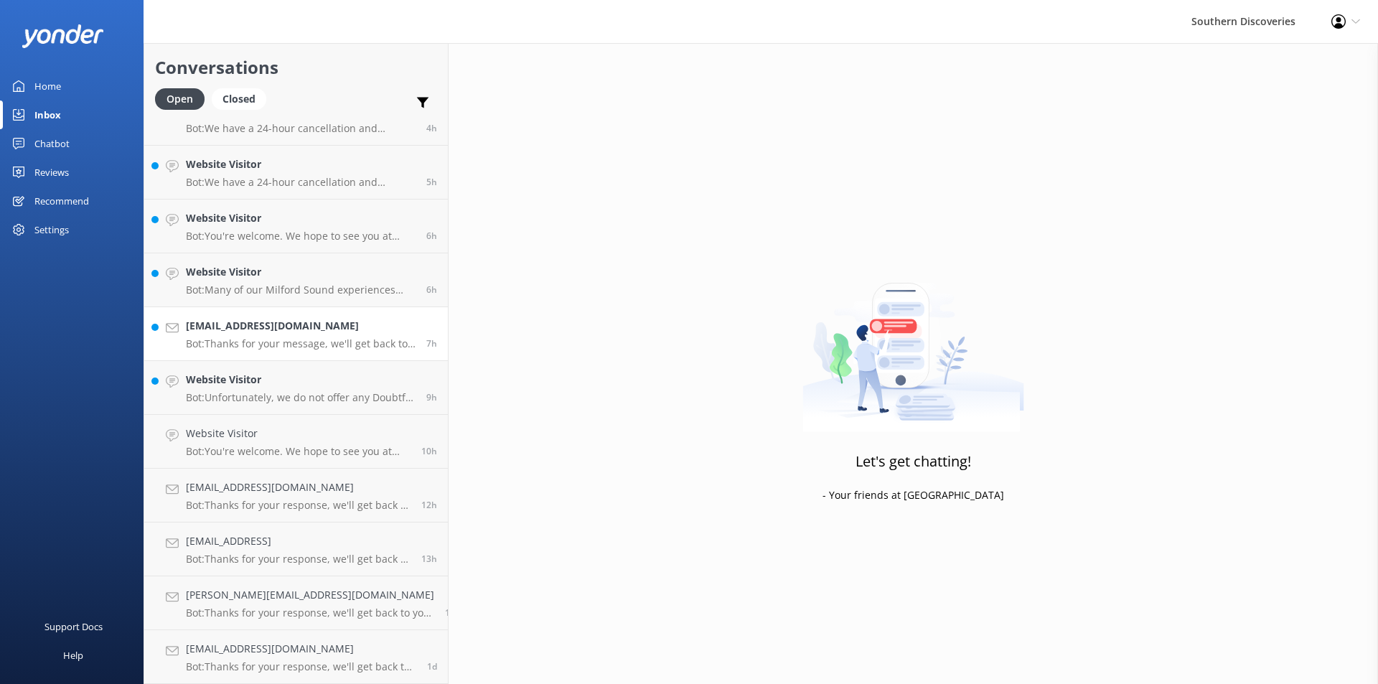
click at [284, 383] on div "Website Visitor Bot: To cancel a booking, please notify us more than 24 hours b…" at bounding box center [296, 307] width 304 height 754
click at [313, 454] on p "Bot: Unfortunately, we do not offer any Doubtful Sound experiences." at bounding box center [301, 451] width 230 height 13
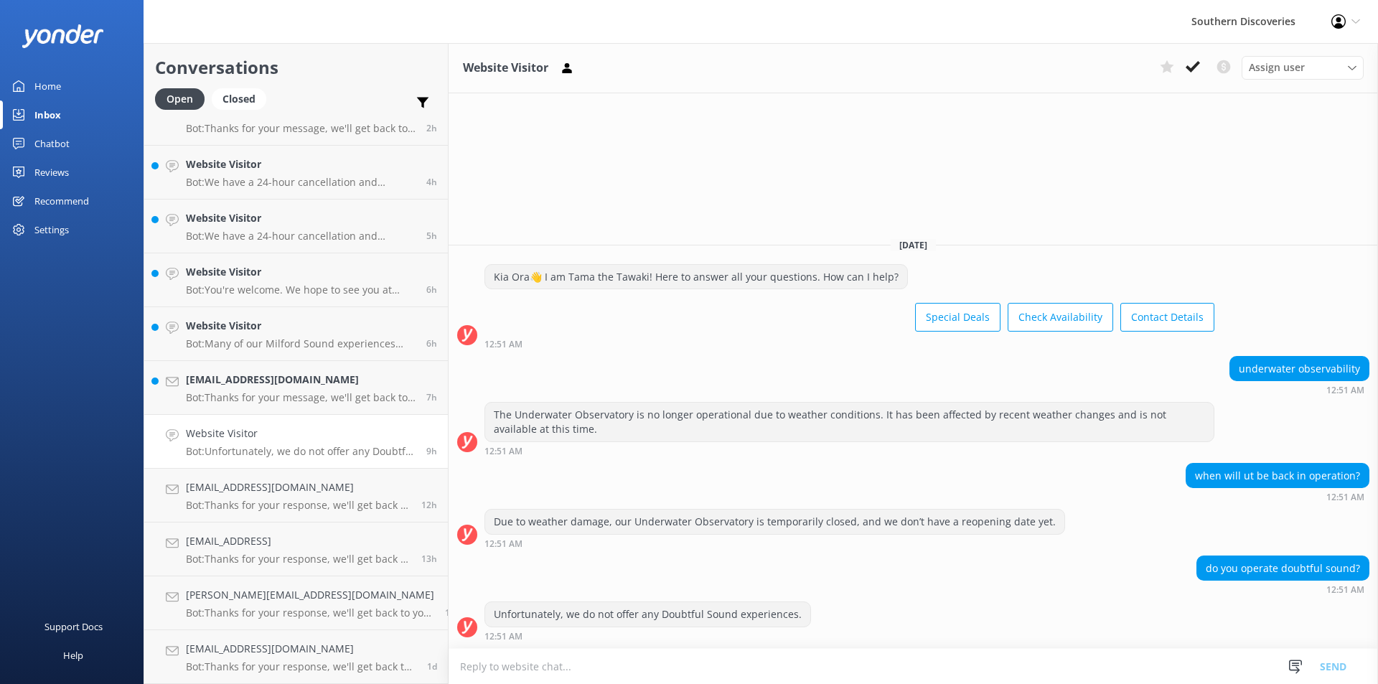
click at [1206, 67] on div "Assign user [PERSON_NAME] [PERSON_NAME] [PERSON_NAME] [PERSON_NAME] [PERSON_NAM…" at bounding box center [1259, 67] width 210 height 23
click at [1200, 66] on button at bounding box center [1193, 67] width 26 height 22
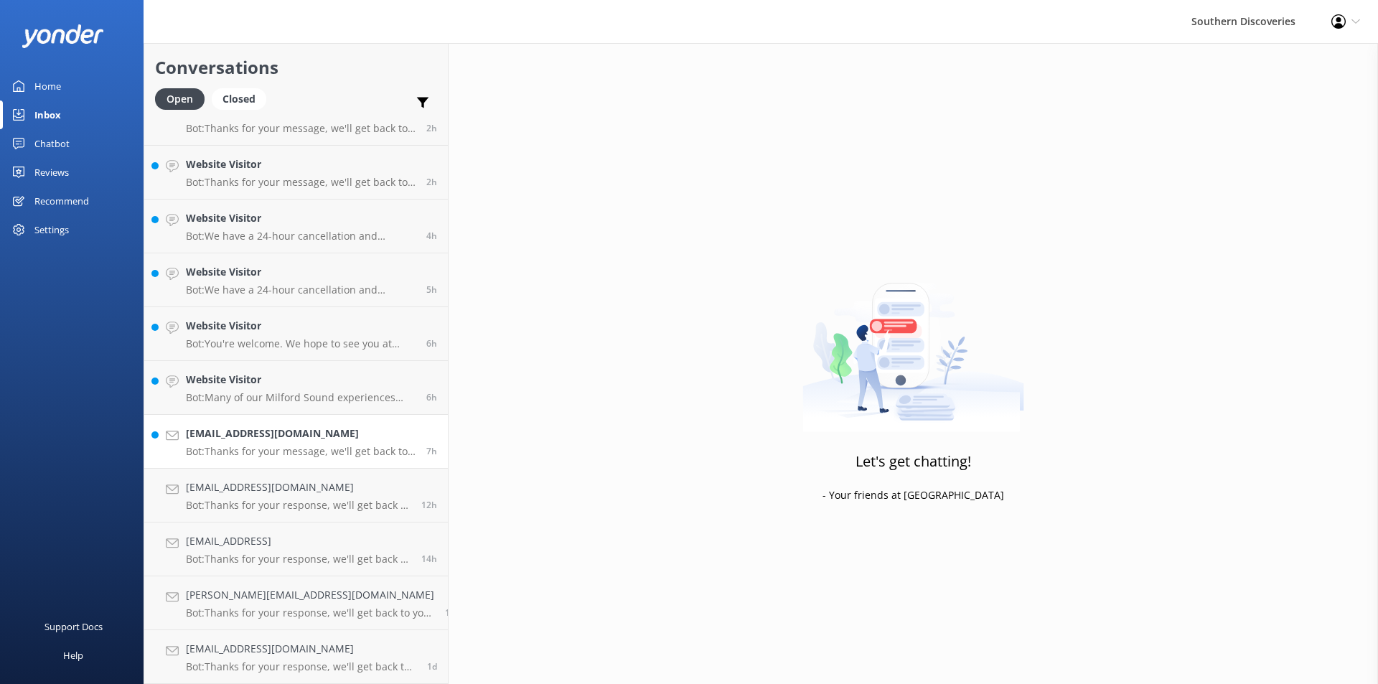
scroll to position [80, 0]
click at [301, 450] on p "Bot: Thanks for your message, we'll get back to you as soon as we can. You're a…" at bounding box center [301, 451] width 230 height 13
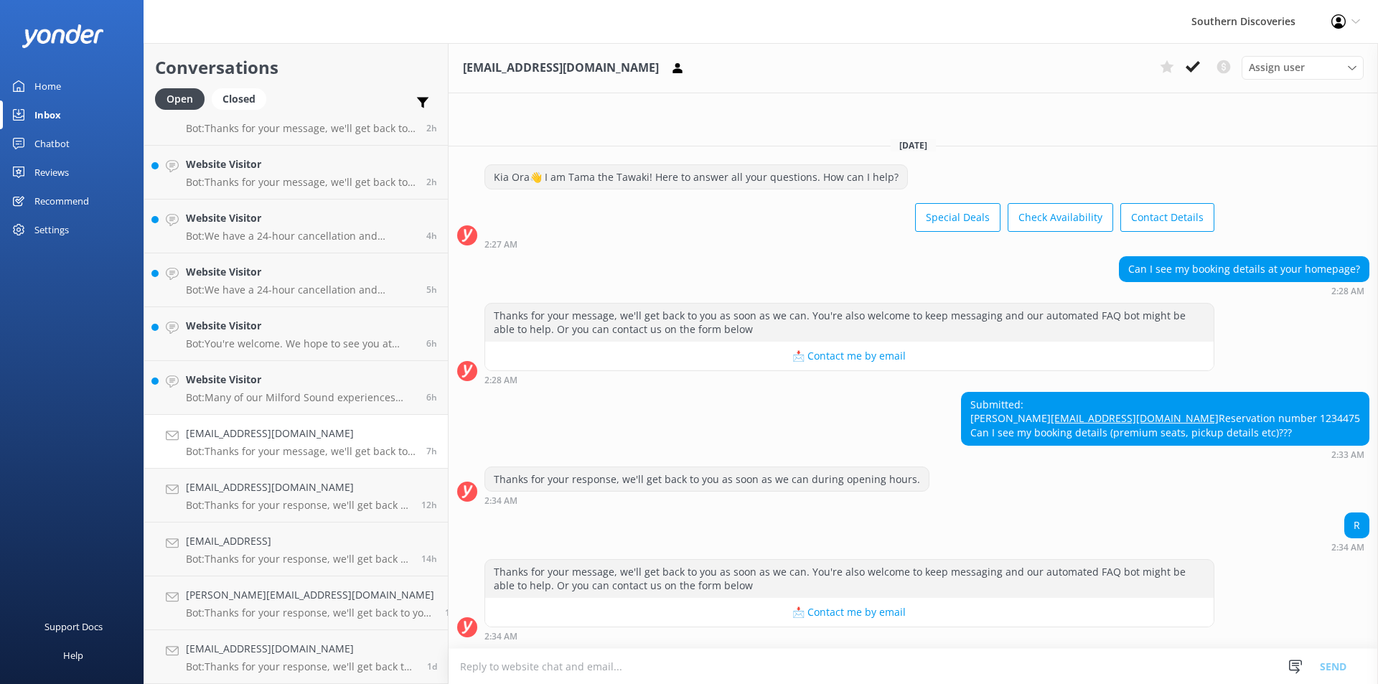
click at [717, 393] on div "Submitted: EUN OK [PERSON_NAME] [EMAIL_ADDRESS][DOMAIN_NAME] Reservation number…" at bounding box center [914, 425] width 930 height 67
click at [347, 388] on div "Website Visitor Bot: Many of our Milford Sound experiences include a picnic or …" at bounding box center [301, 388] width 230 height 32
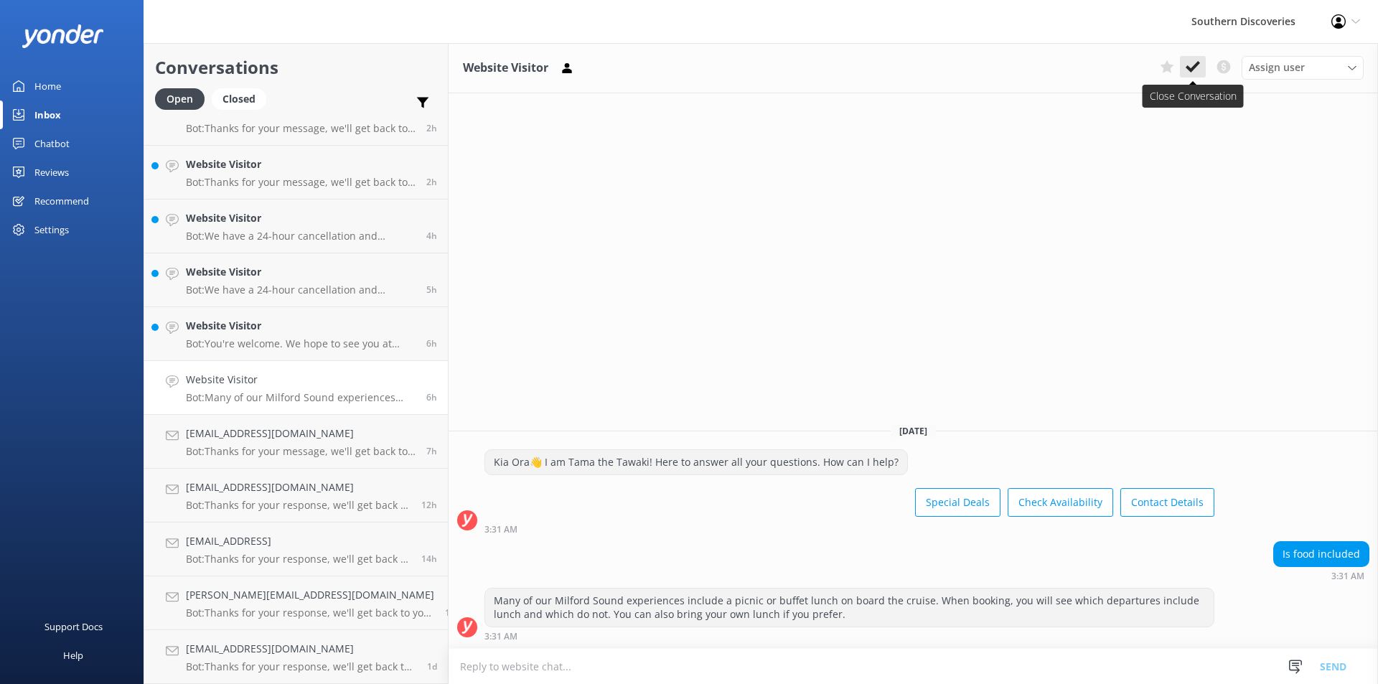
click at [1199, 71] on icon at bounding box center [1193, 67] width 14 height 14
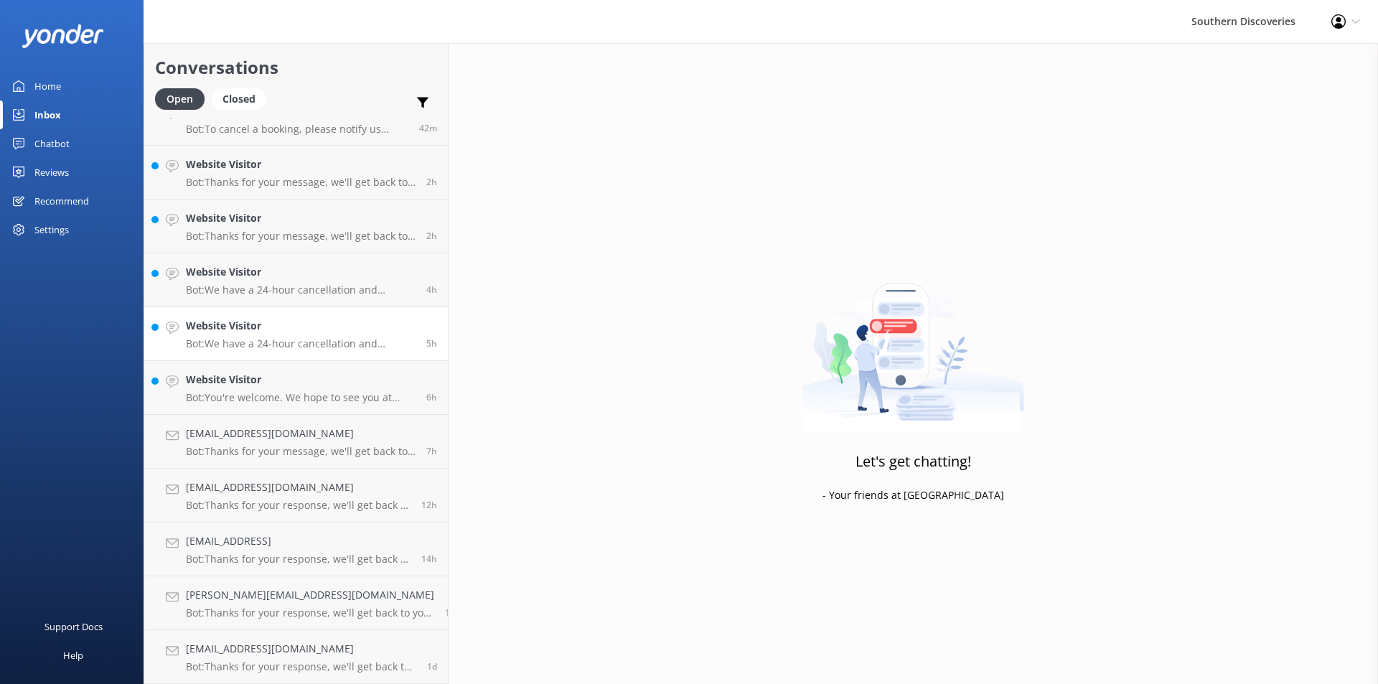
scroll to position [27, 0]
click at [248, 371] on link "Website Visitor Bot: You're welcome. We hope to see you at Southern Discoveries…" at bounding box center [296, 388] width 304 height 54
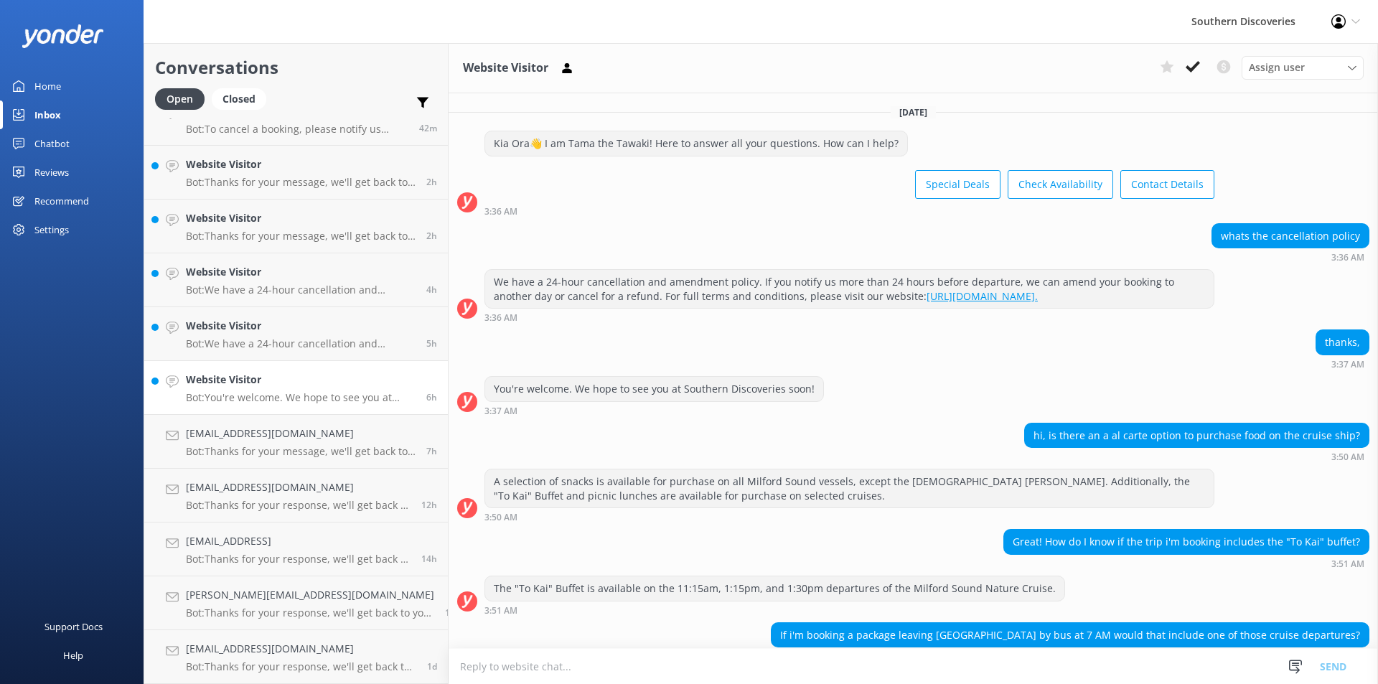
scroll to position [159, 0]
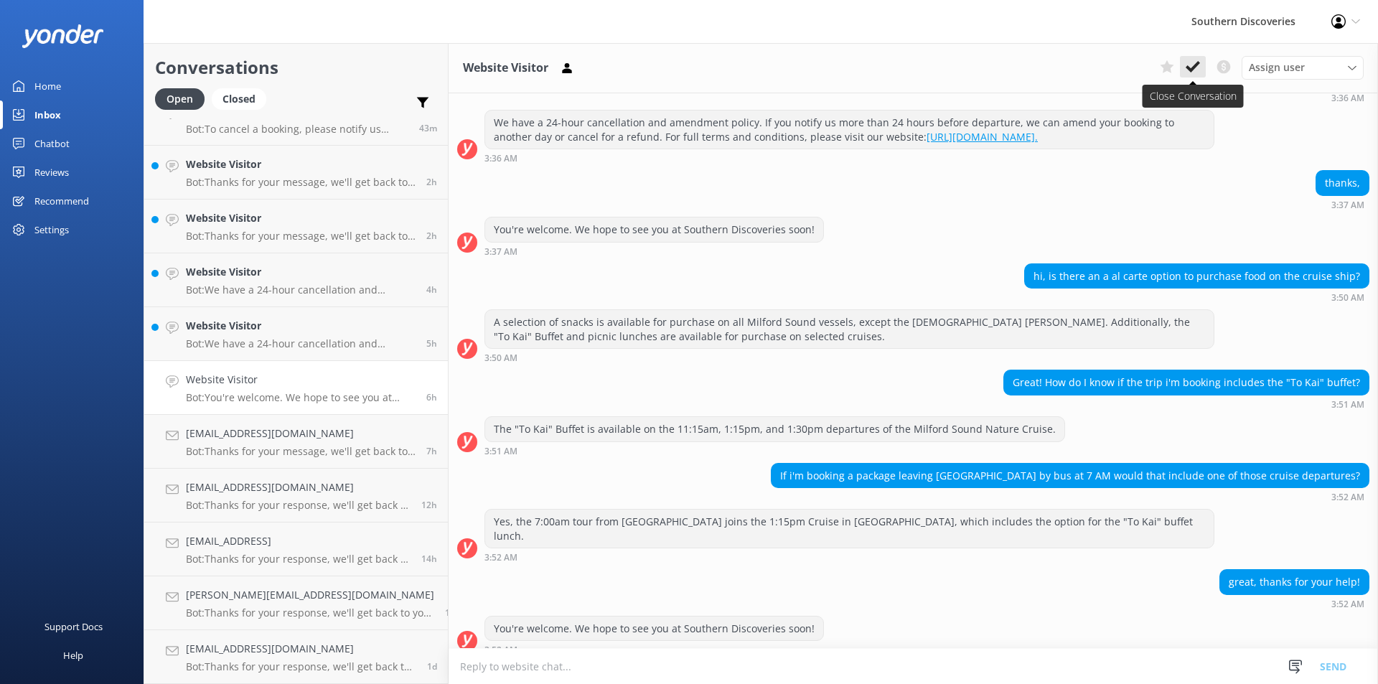
click at [1197, 62] on use at bounding box center [1193, 66] width 14 height 11
